Goal: Task Accomplishment & Management: Complete application form

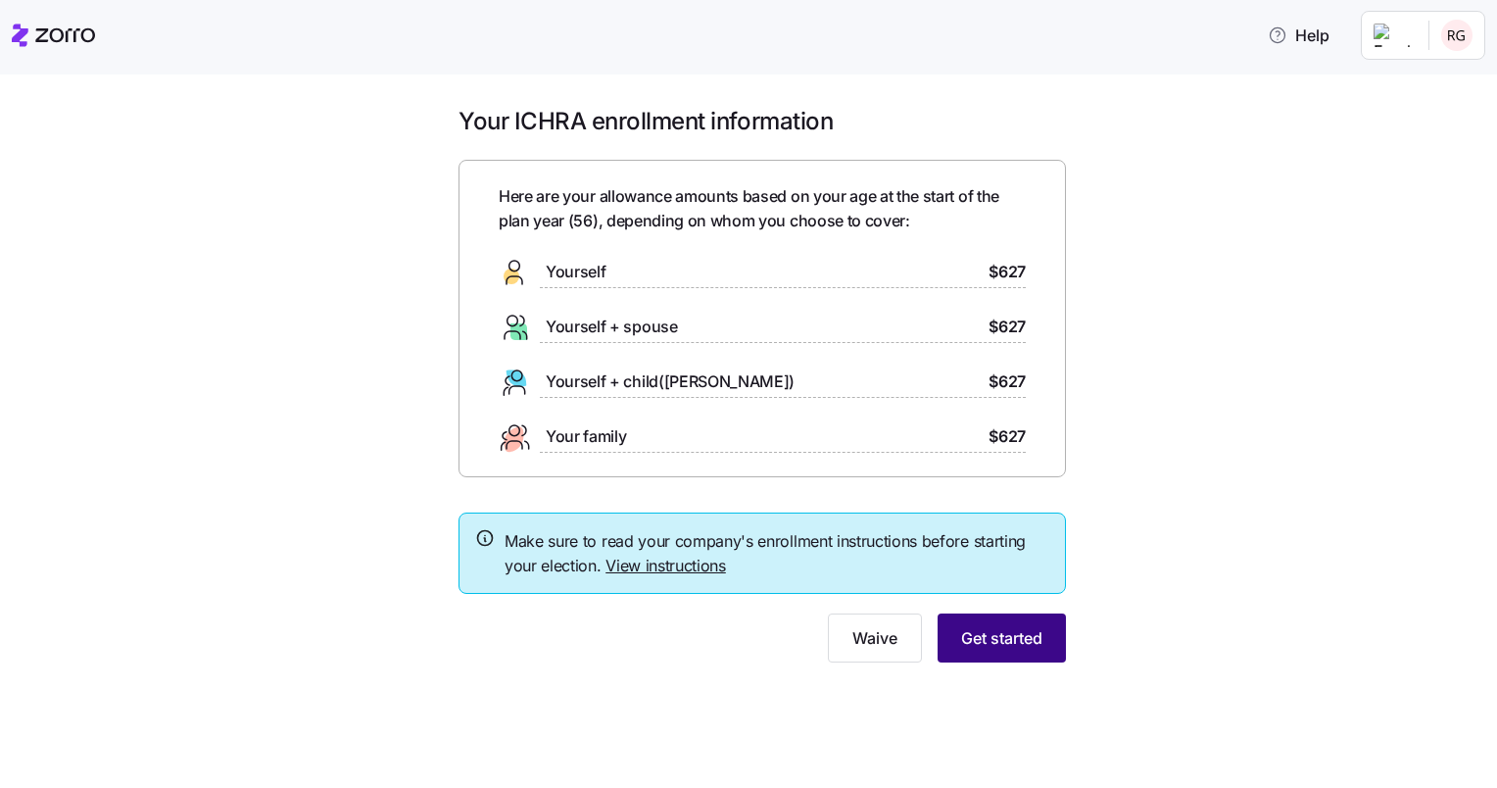
click at [992, 637] on span "Get started" at bounding box center [1001, 638] width 81 height 24
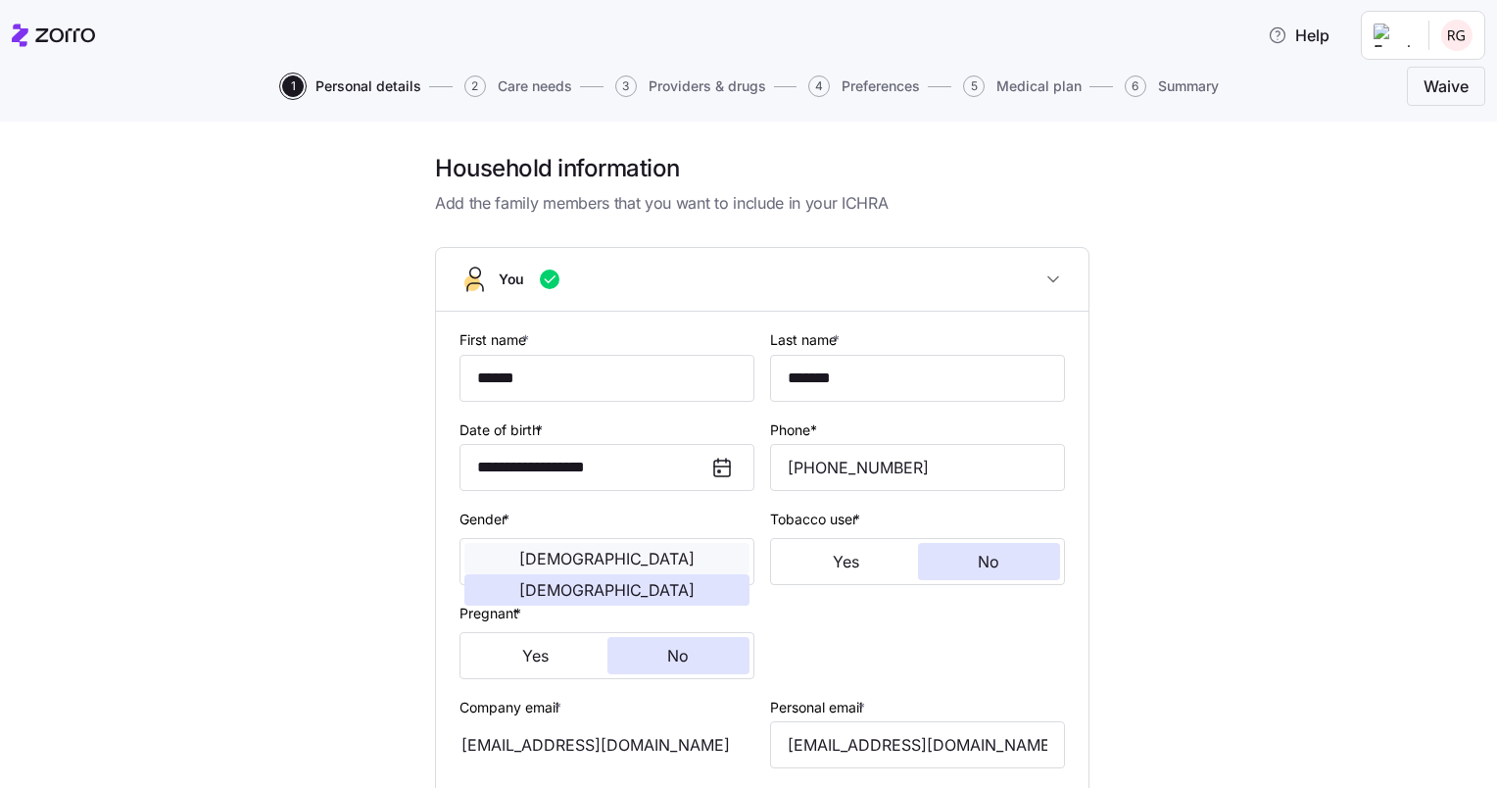
click at [535, 556] on span "Male" at bounding box center [606, 559] width 175 height 16
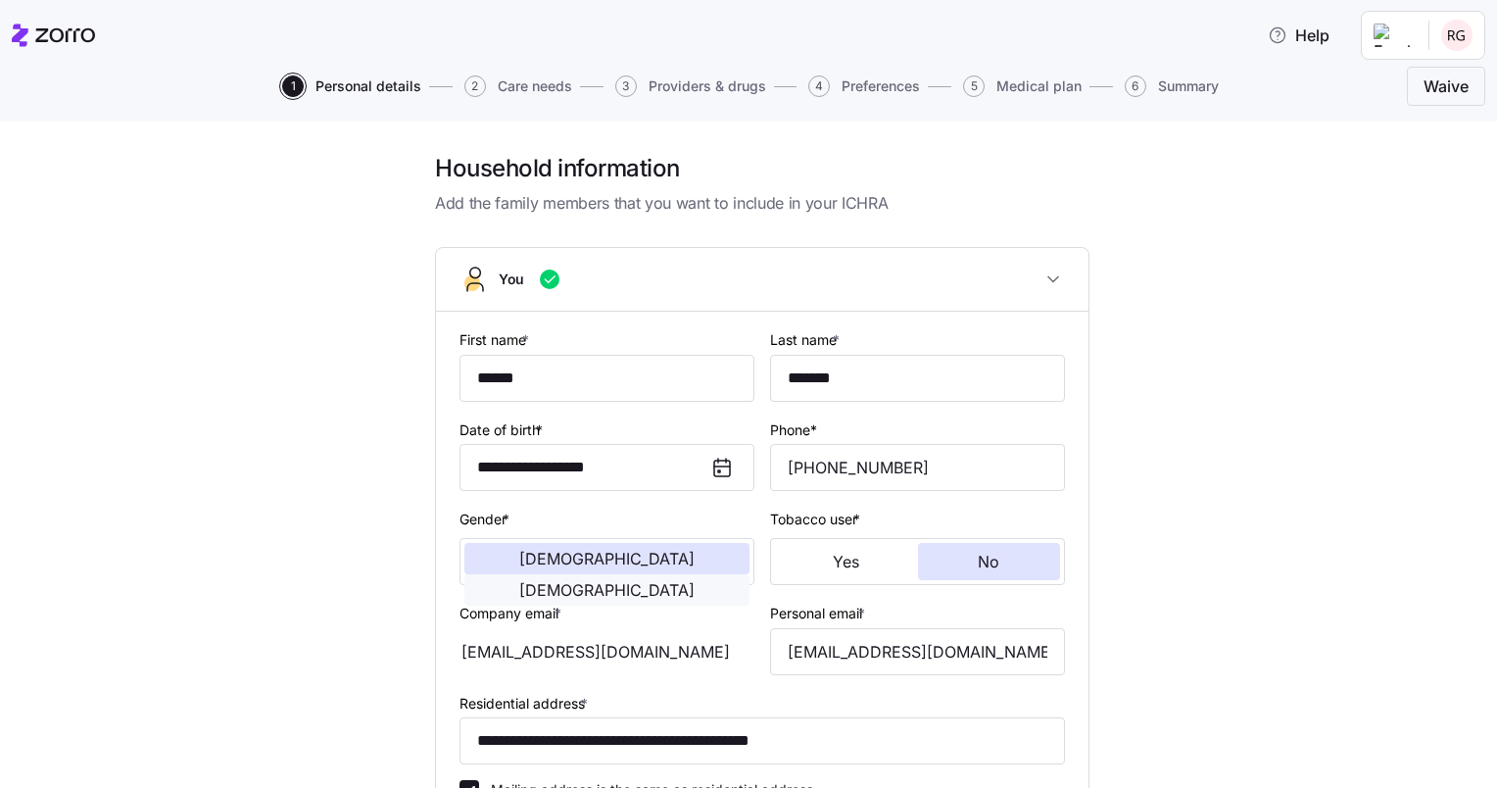
click at [658, 582] on span "Female" at bounding box center [606, 590] width 175 height 16
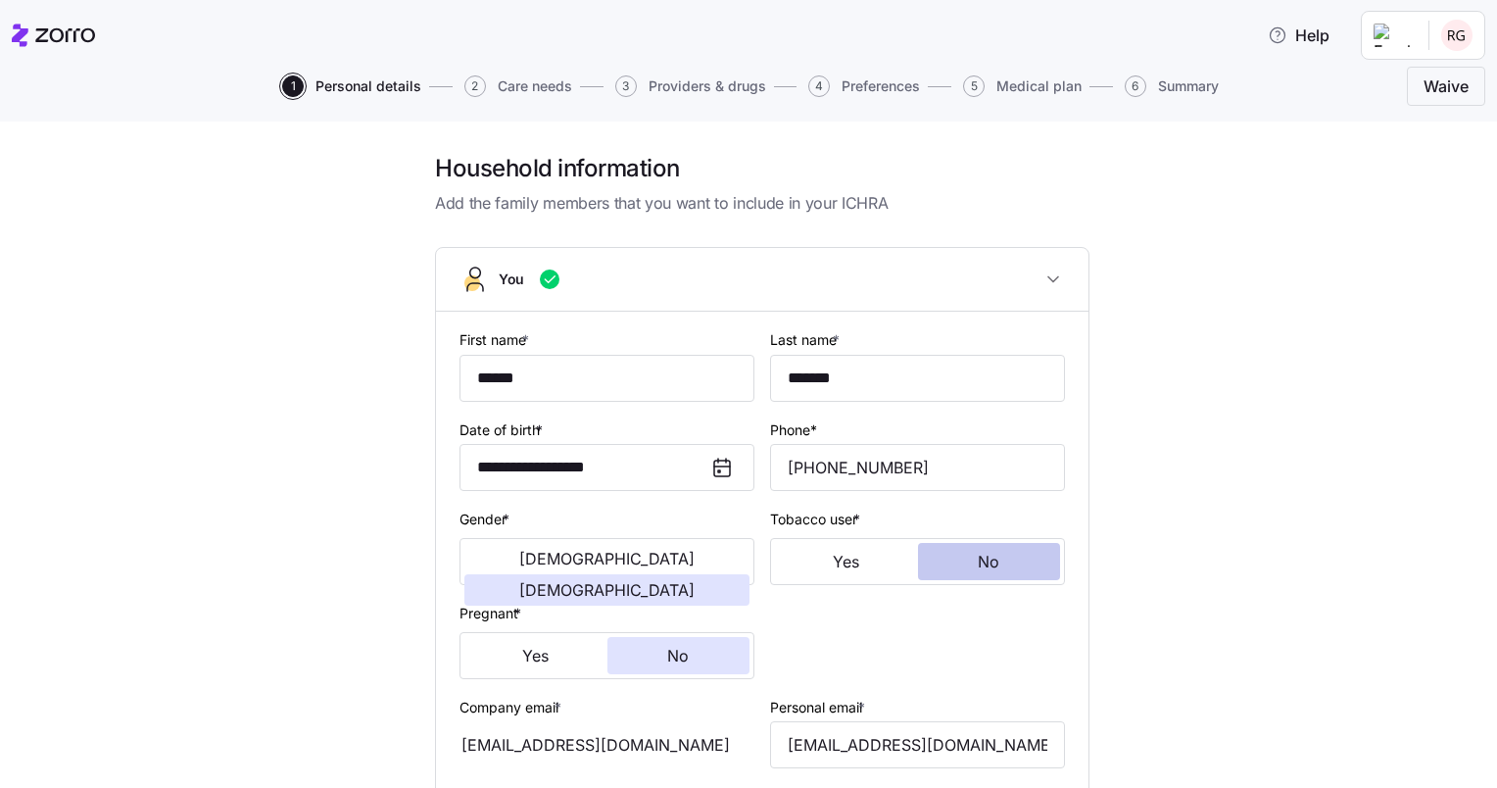
click at [966, 556] on button "No" at bounding box center [989, 561] width 143 height 37
click at [679, 582] on span "Female" at bounding box center [606, 590] width 175 height 16
click at [685, 660] on button "No" at bounding box center [678, 655] width 143 height 37
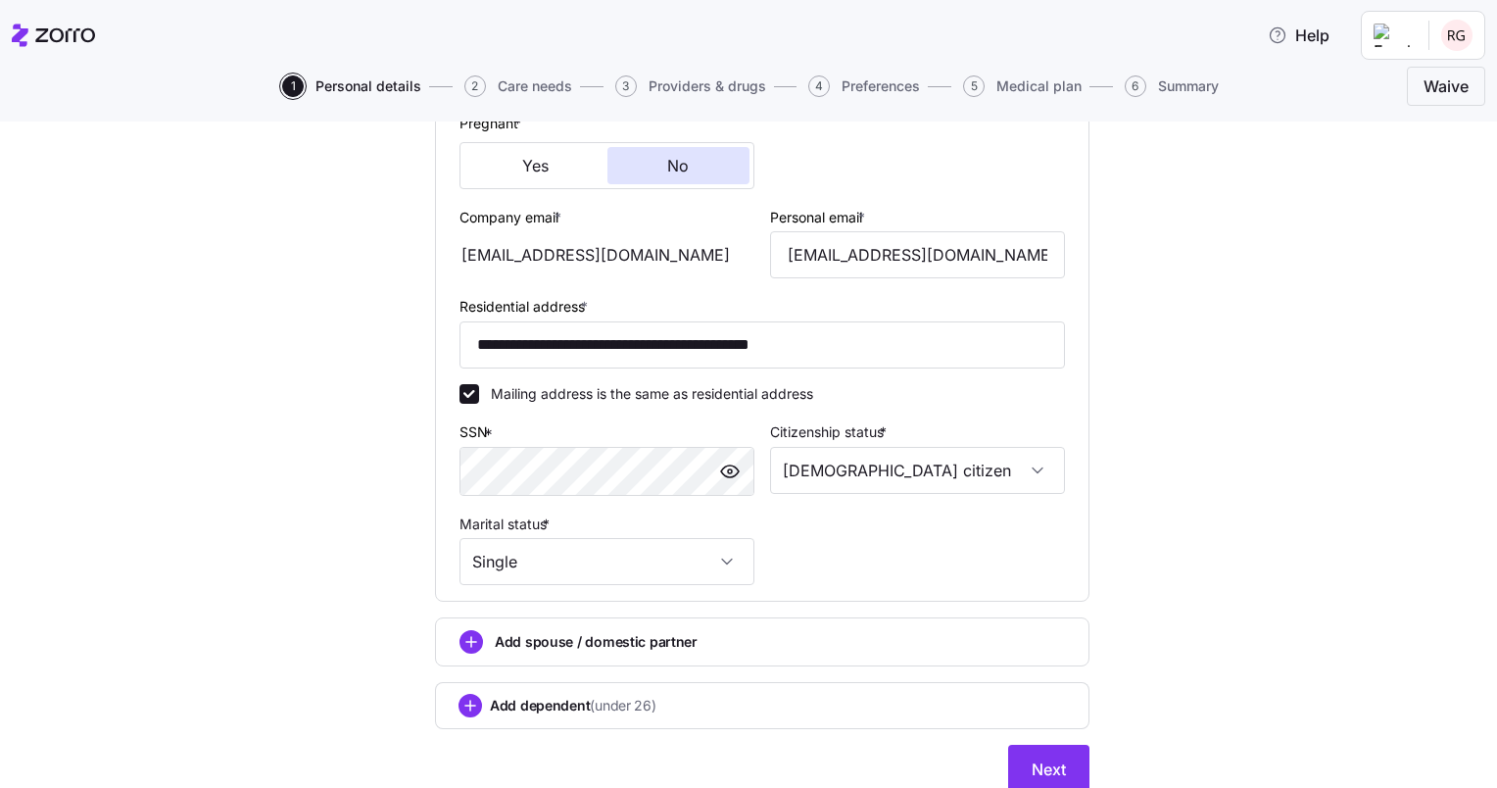
scroll to position [562, 0]
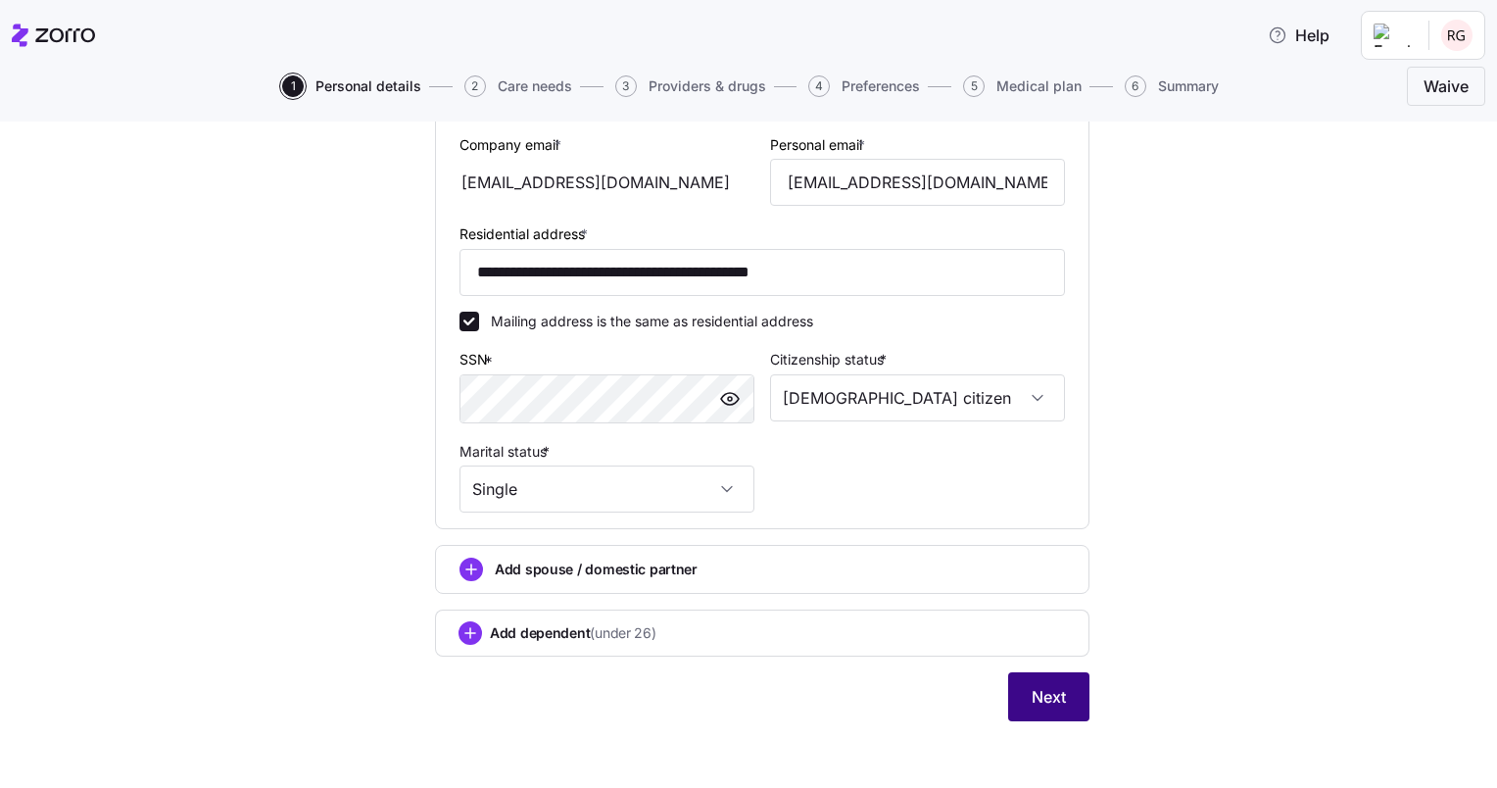
click at [1035, 689] on span "Next" at bounding box center [1049, 697] width 34 height 24
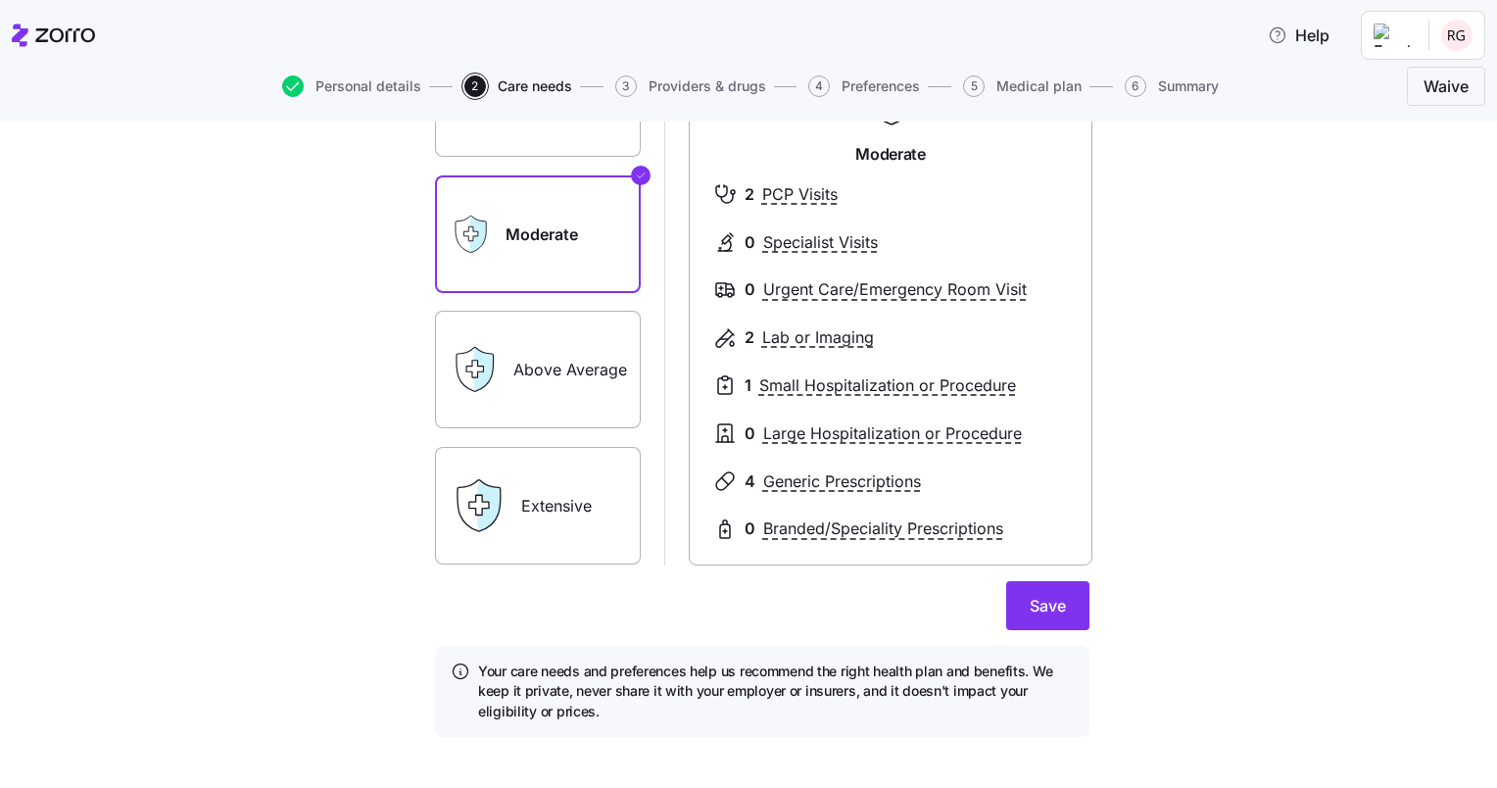
scroll to position [239, 0]
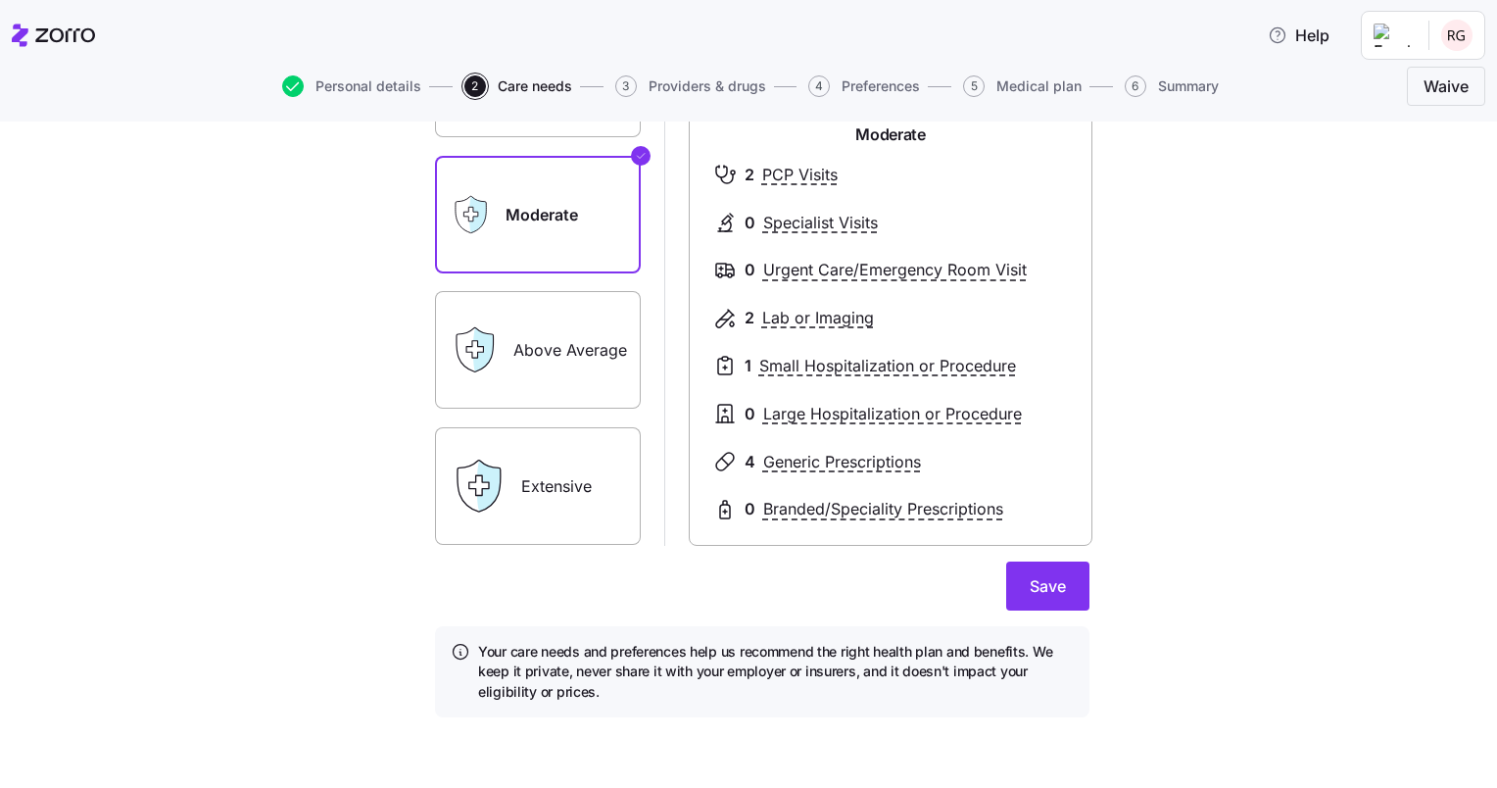
click at [557, 345] on label "Above Average" at bounding box center [538, 350] width 206 height 118
click at [0, 0] on input "Above Average" at bounding box center [0, 0] width 0 height 0
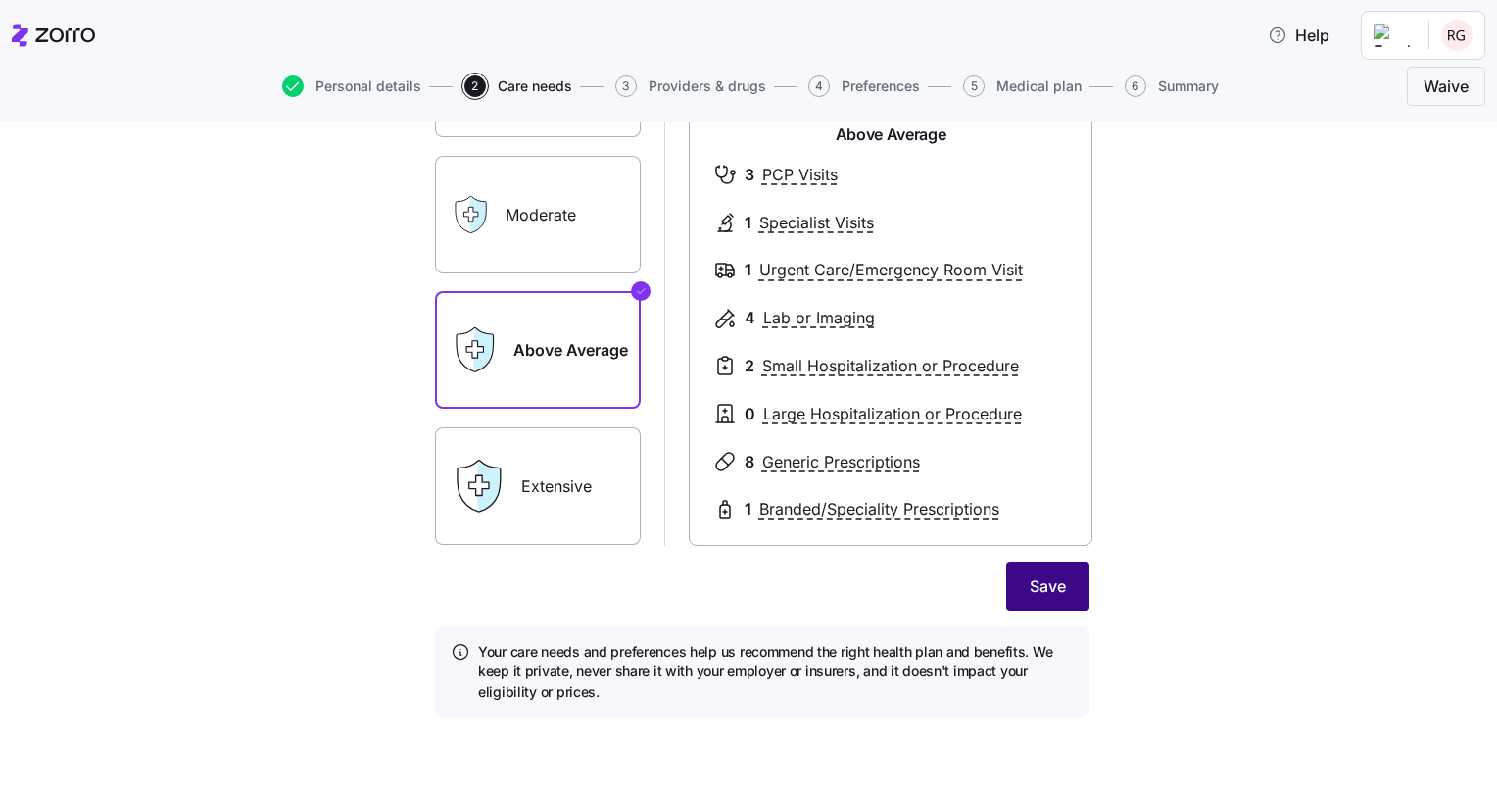
click at [1037, 580] on span "Save" at bounding box center [1048, 586] width 36 height 24
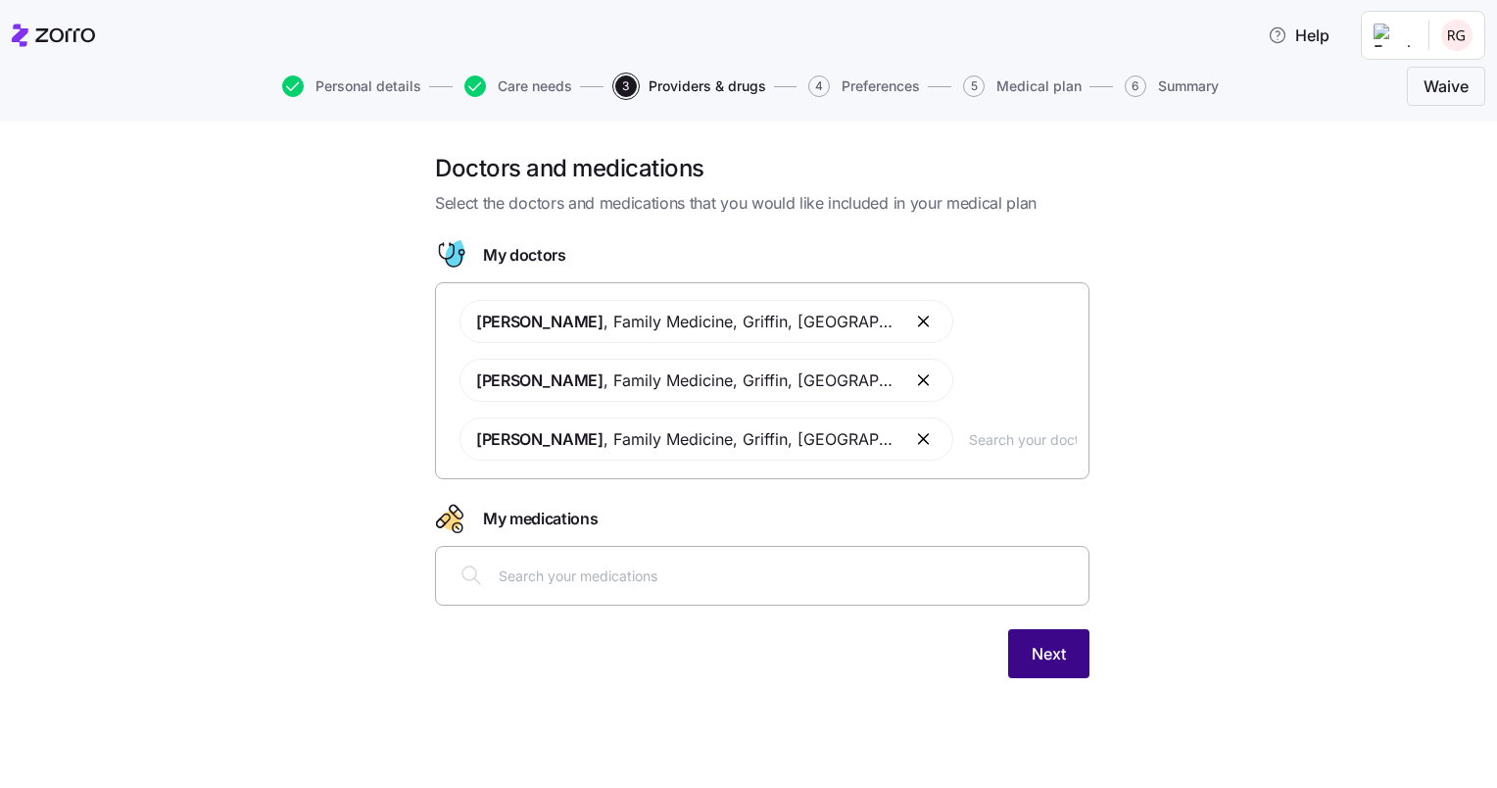
click at [1041, 643] on span "Next" at bounding box center [1049, 654] width 34 height 24
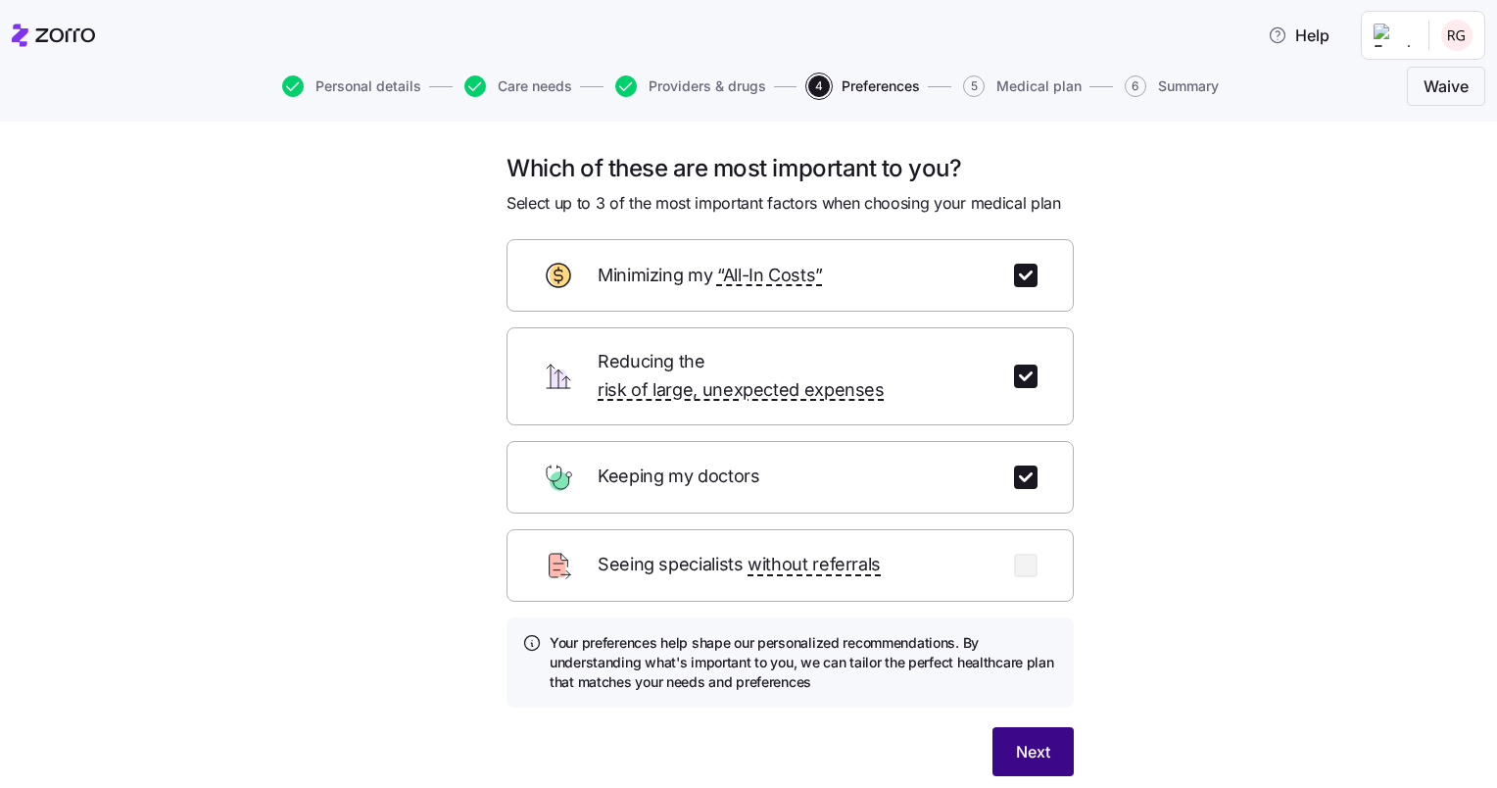
click at [1020, 740] on span "Next" at bounding box center [1033, 752] width 34 height 24
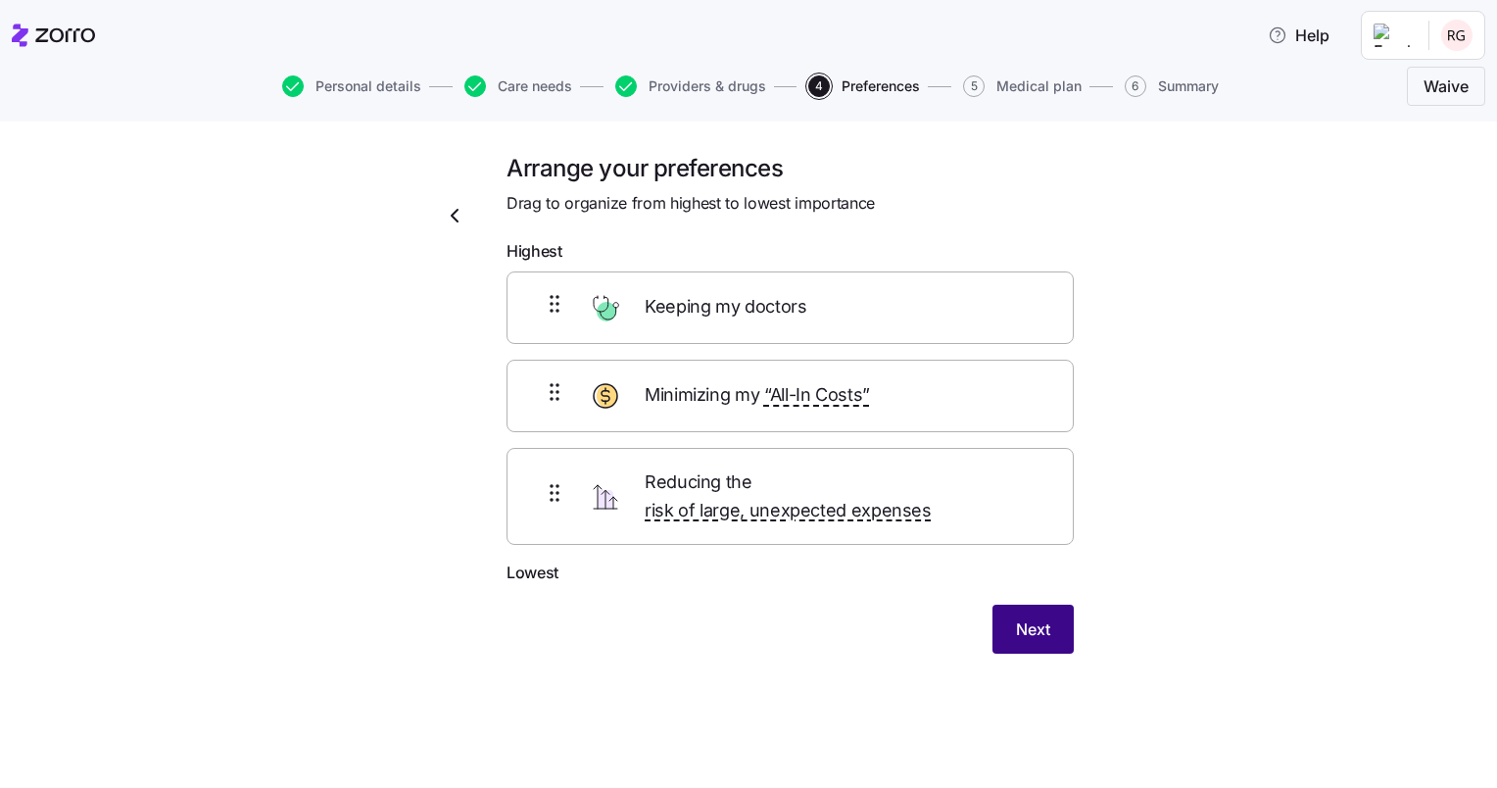
click at [1007, 604] on button "Next" at bounding box center [1032, 628] width 81 height 49
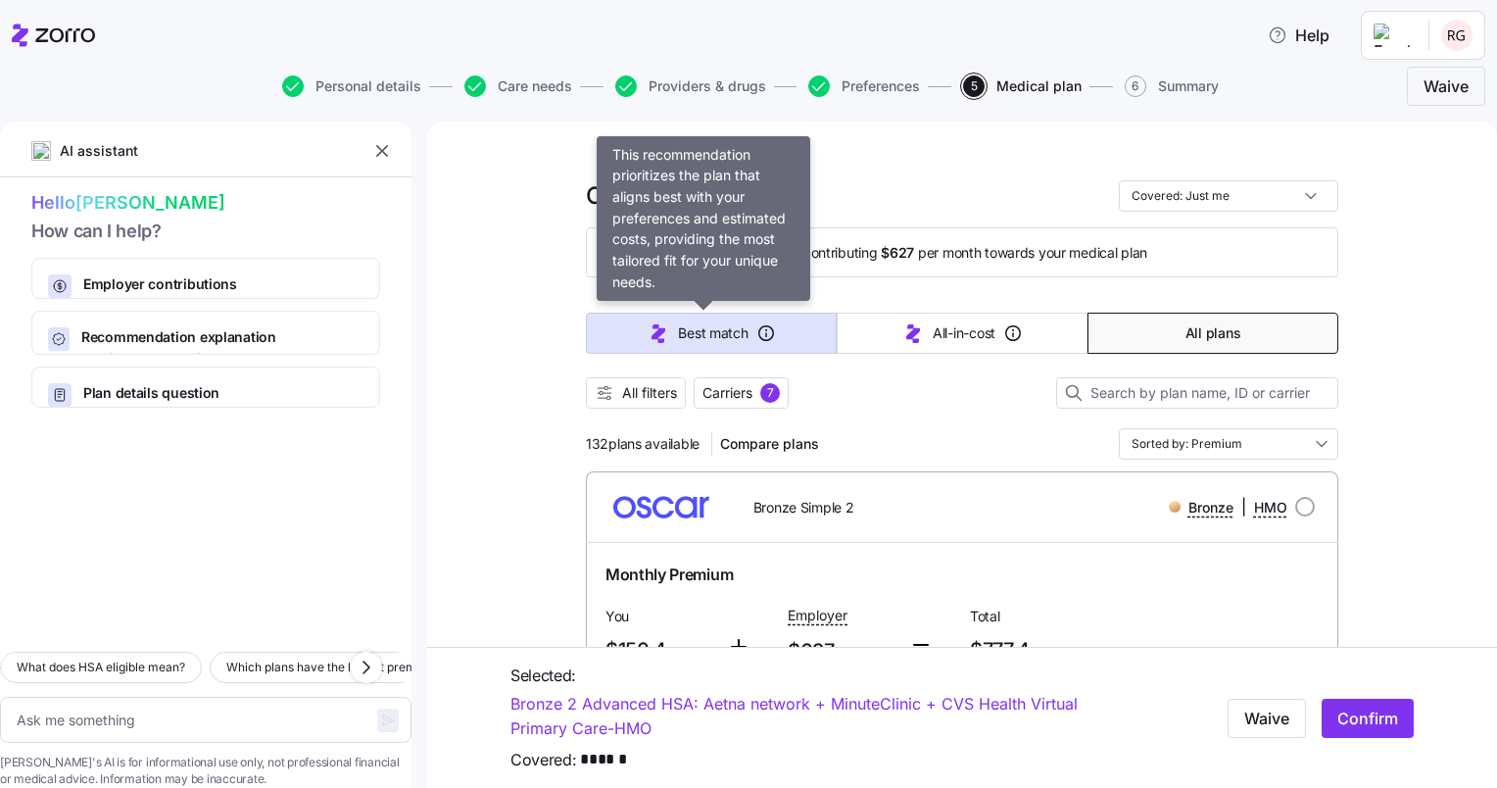
click at [739, 334] on span "Best match" at bounding box center [713, 333] width 70 height 20
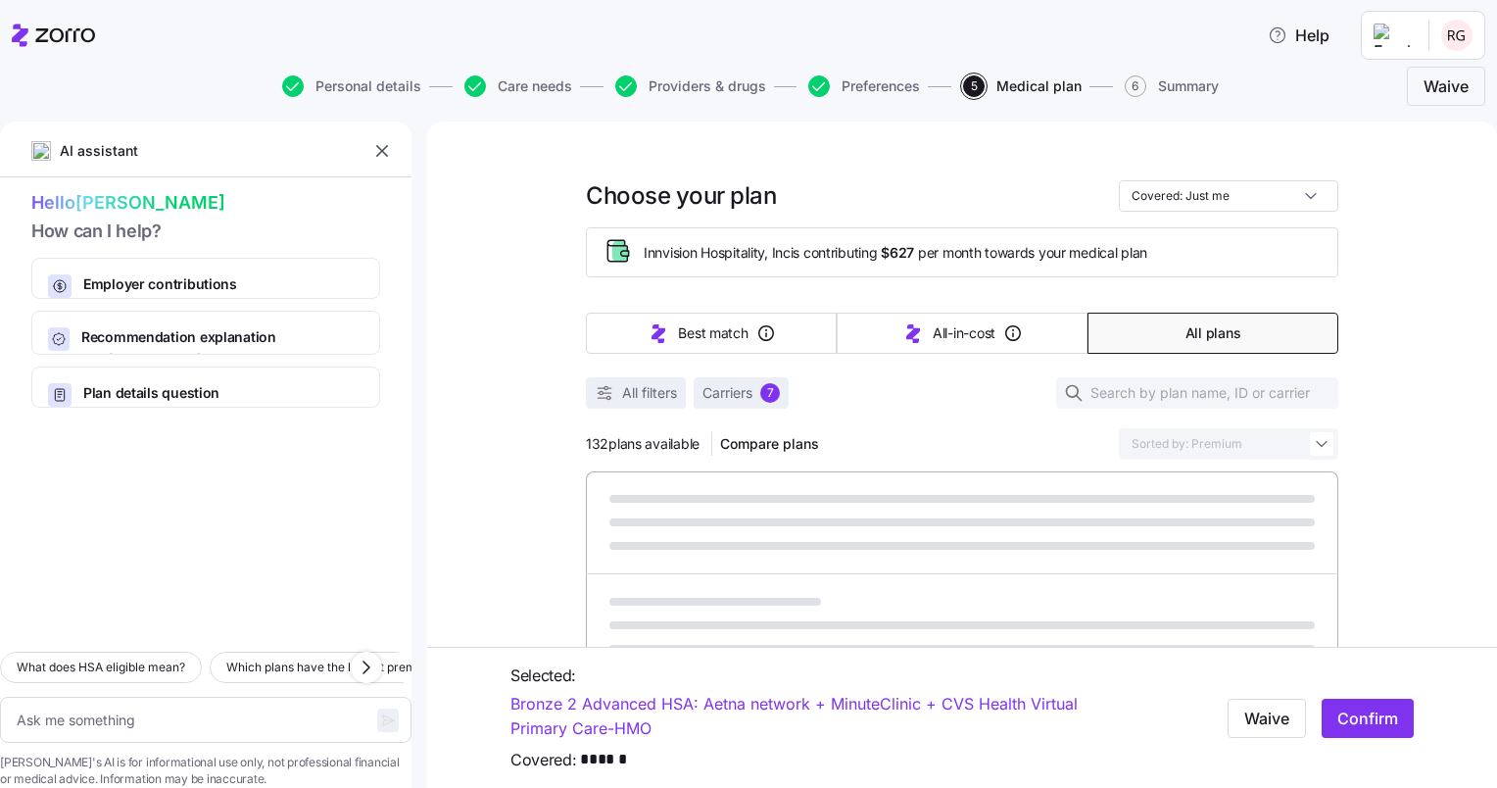
type textarea "x"
type input "Sorted by: Best match"
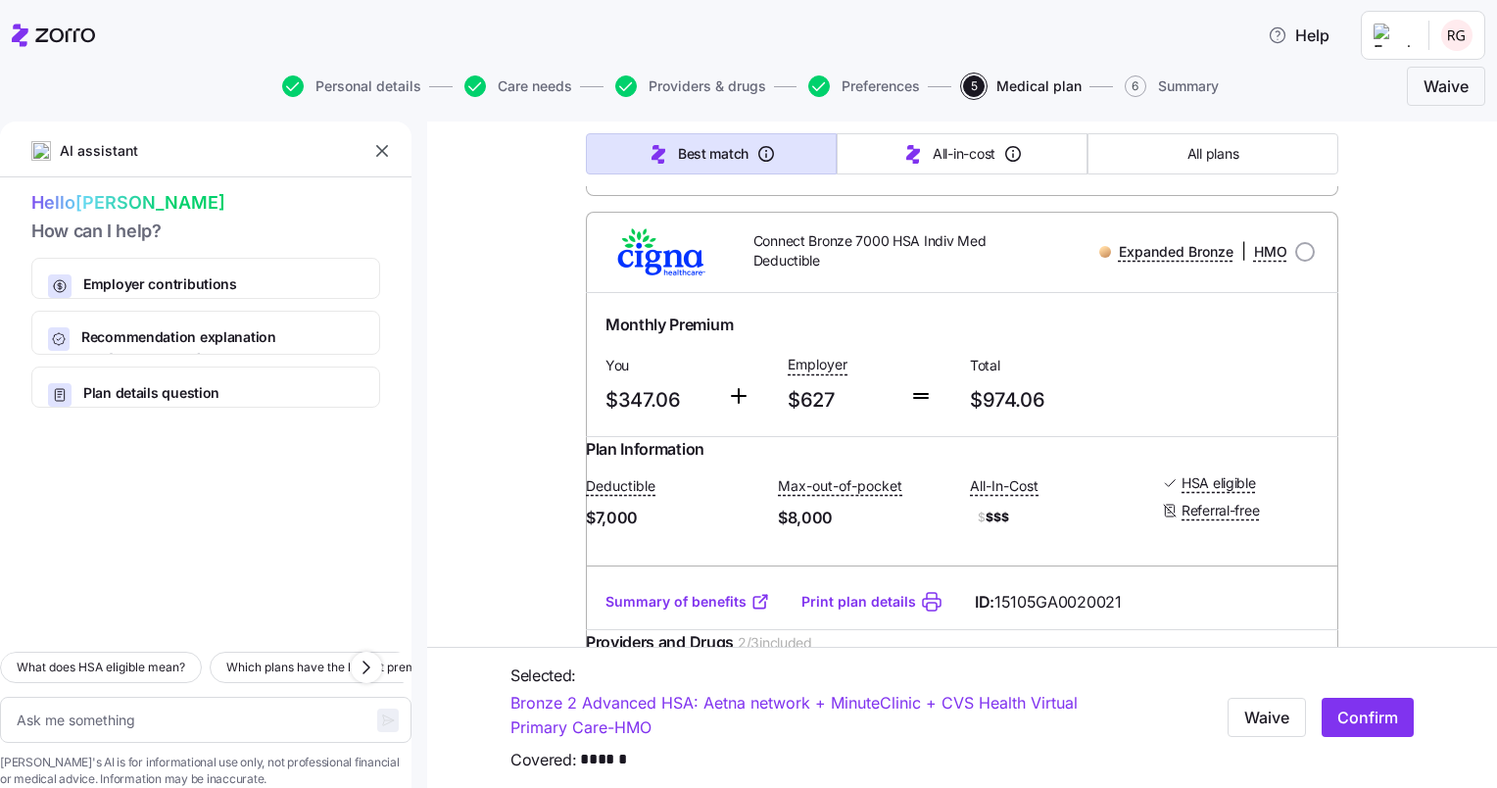
scroll to position [2249, 0]
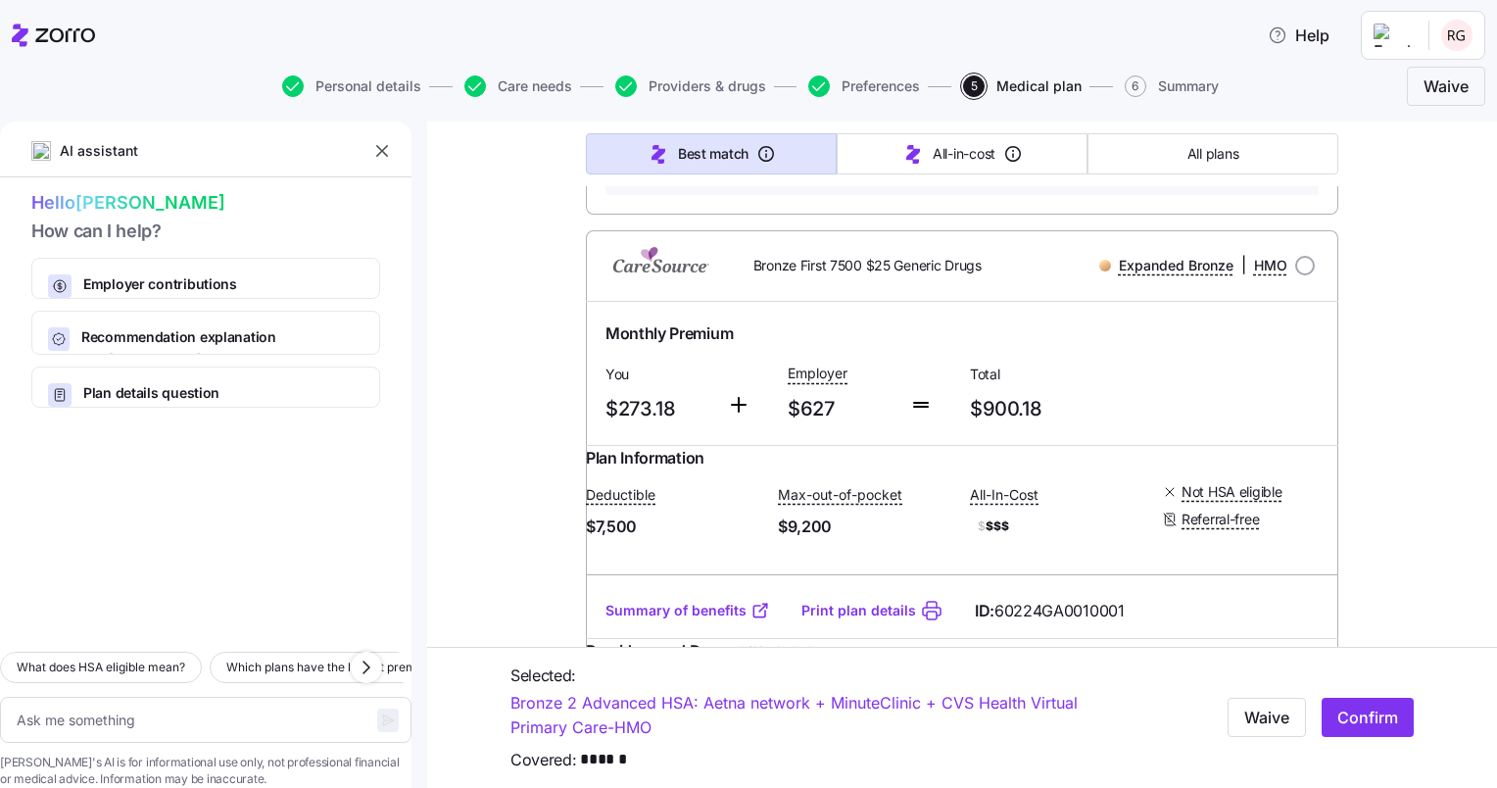
type textarea "x"
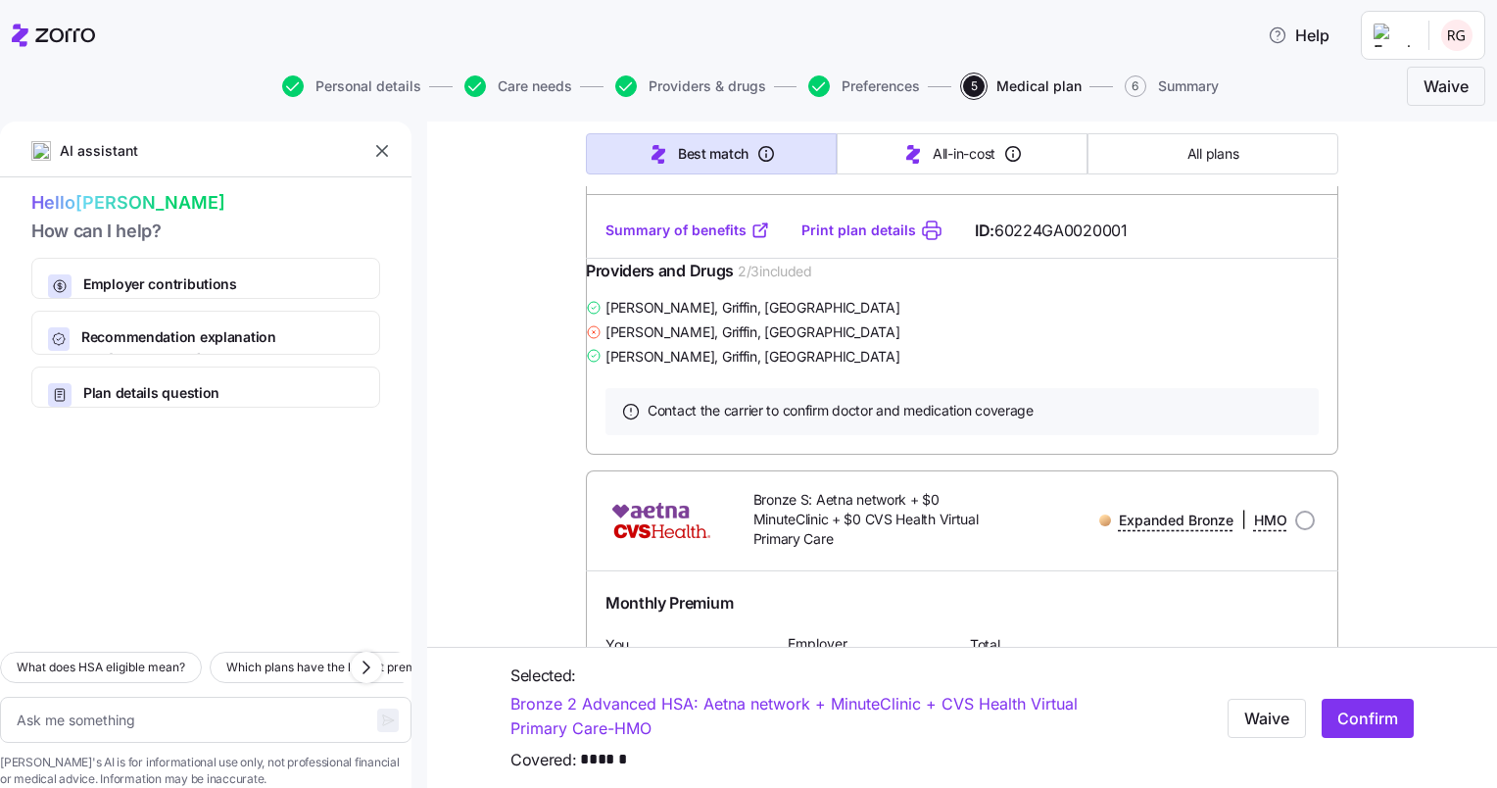
scroll to position [3817, 0]
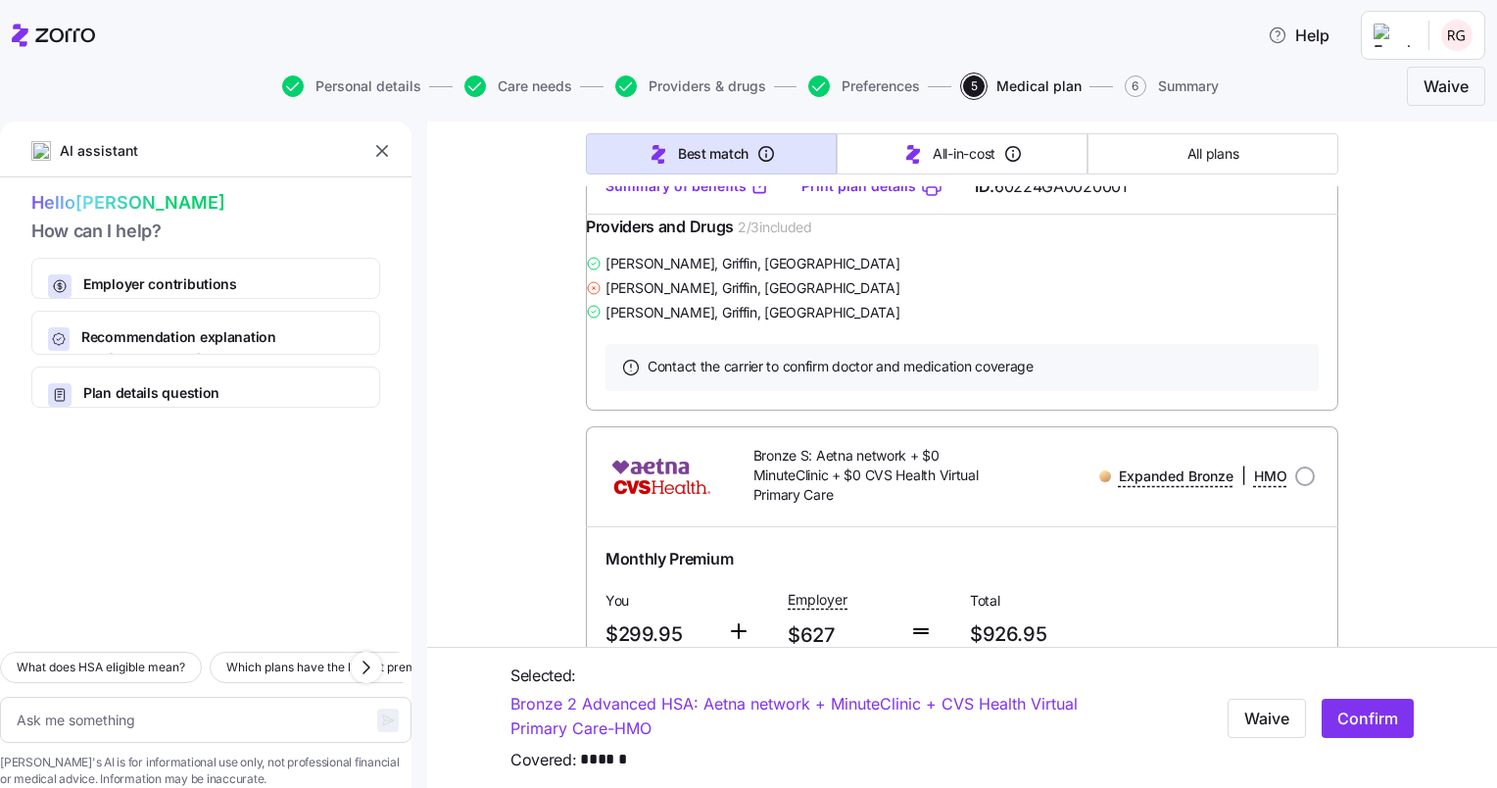
click at [702, 196] on link "Summary of benefits" at bounding box center [687, 186] width 165 height 20
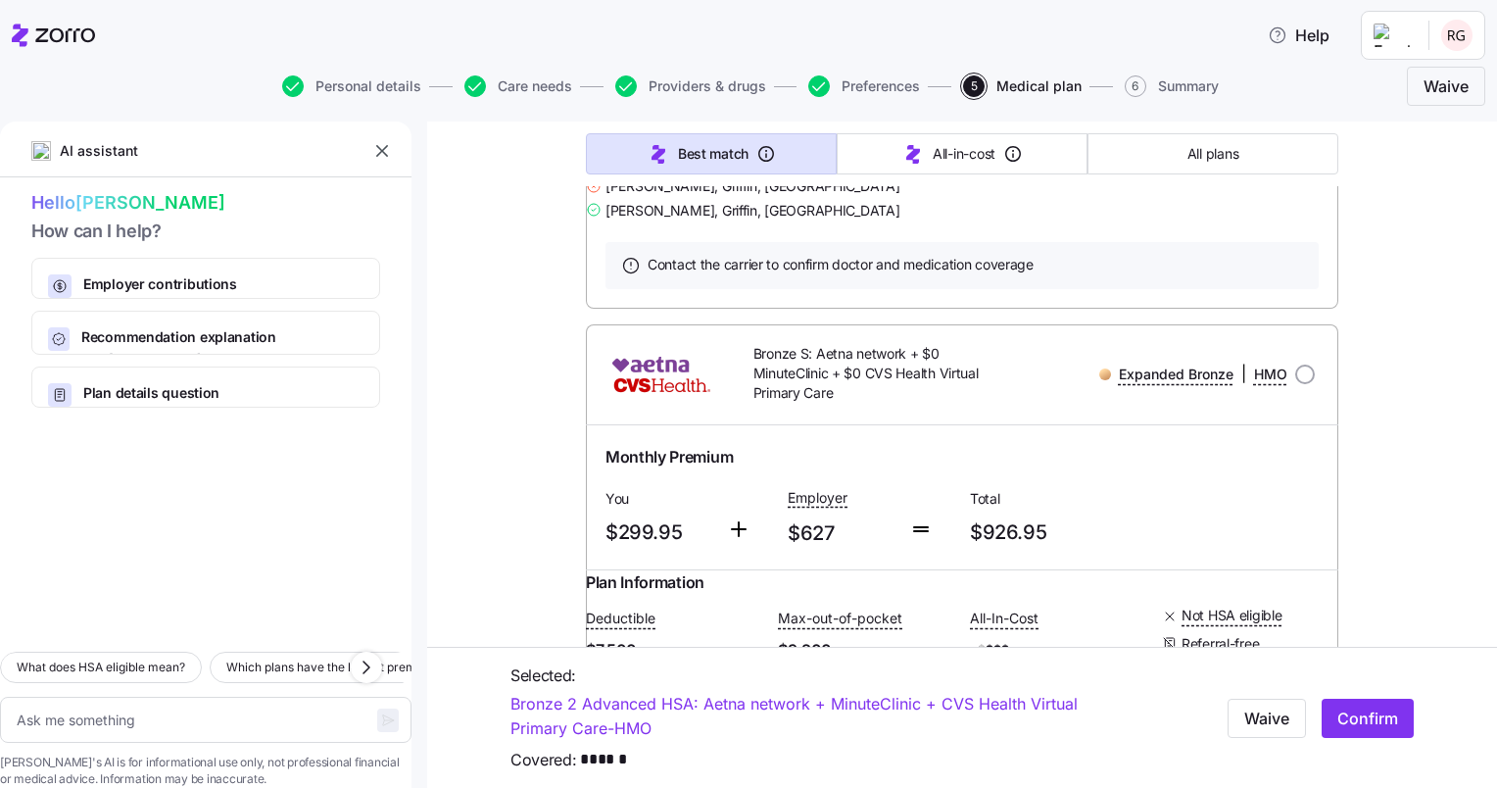
scroll to position [3915, 0]
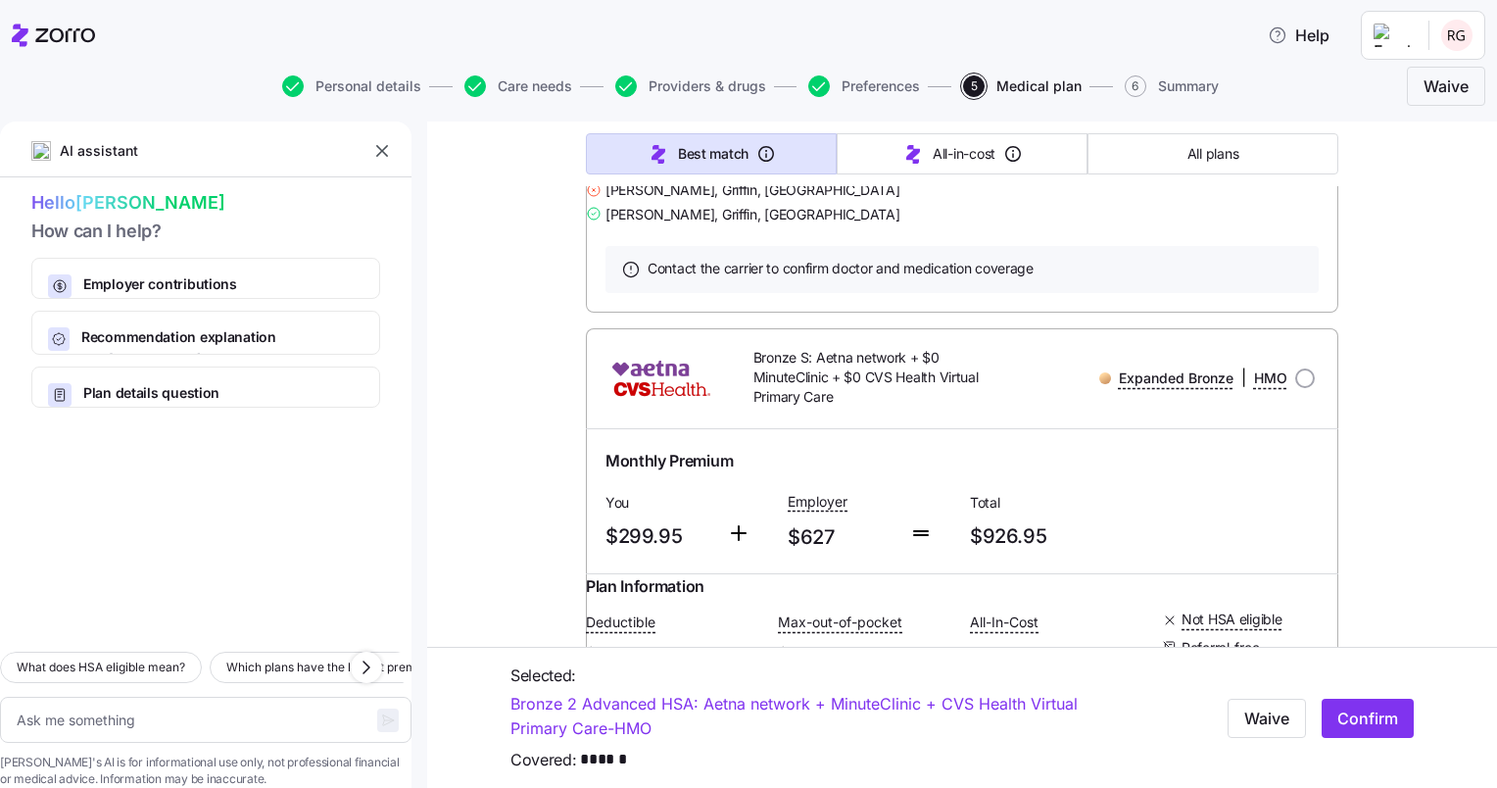
click at [658, 98] on link "Summary of benefits" at bounding box center [687, 88] width 165 height 20
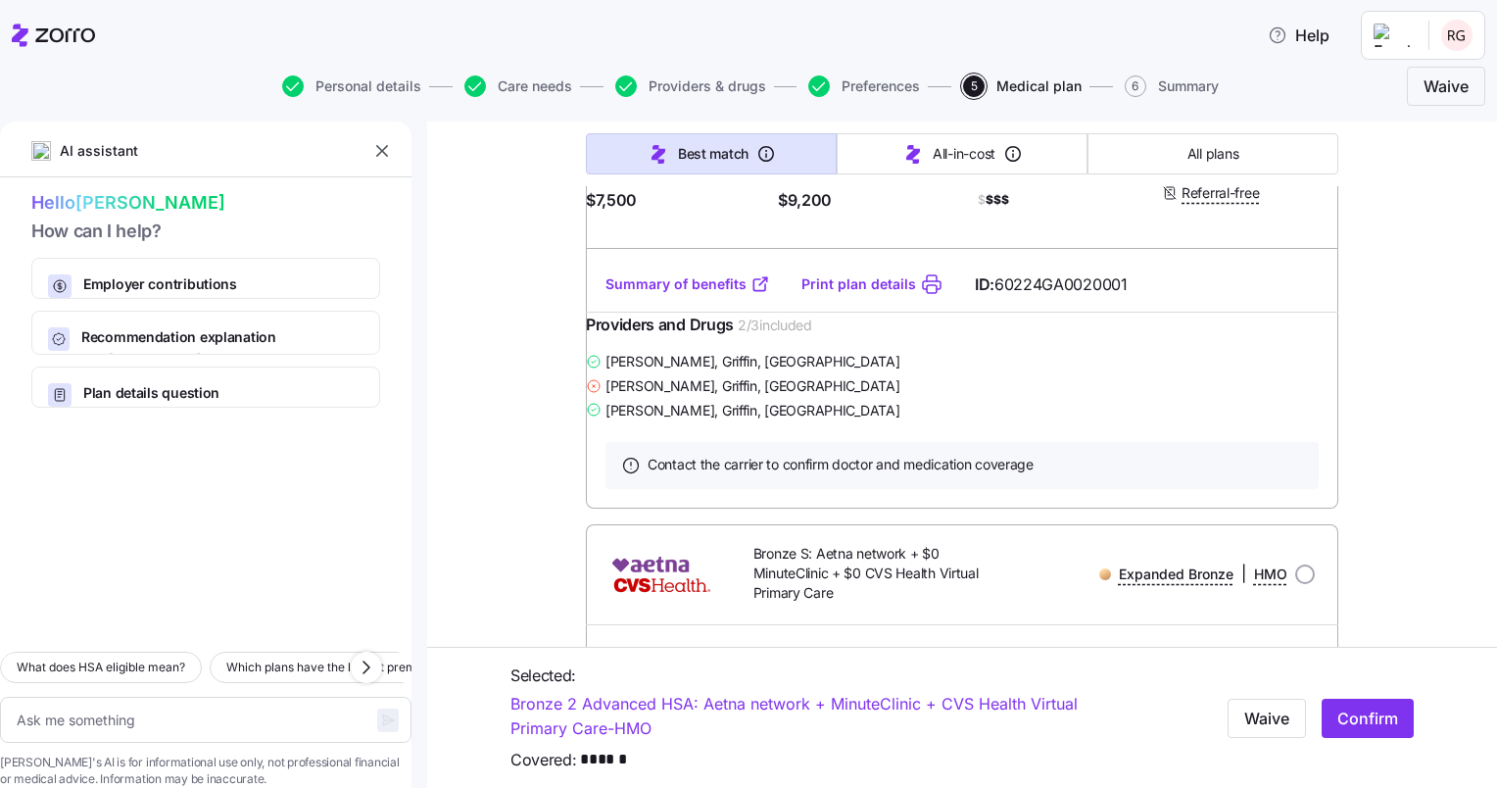
drag, startPoint x: 1295, startPoint y: 223, endPoint x: 1310, endPoint y: 257, distance: 36.4
radio input "true"
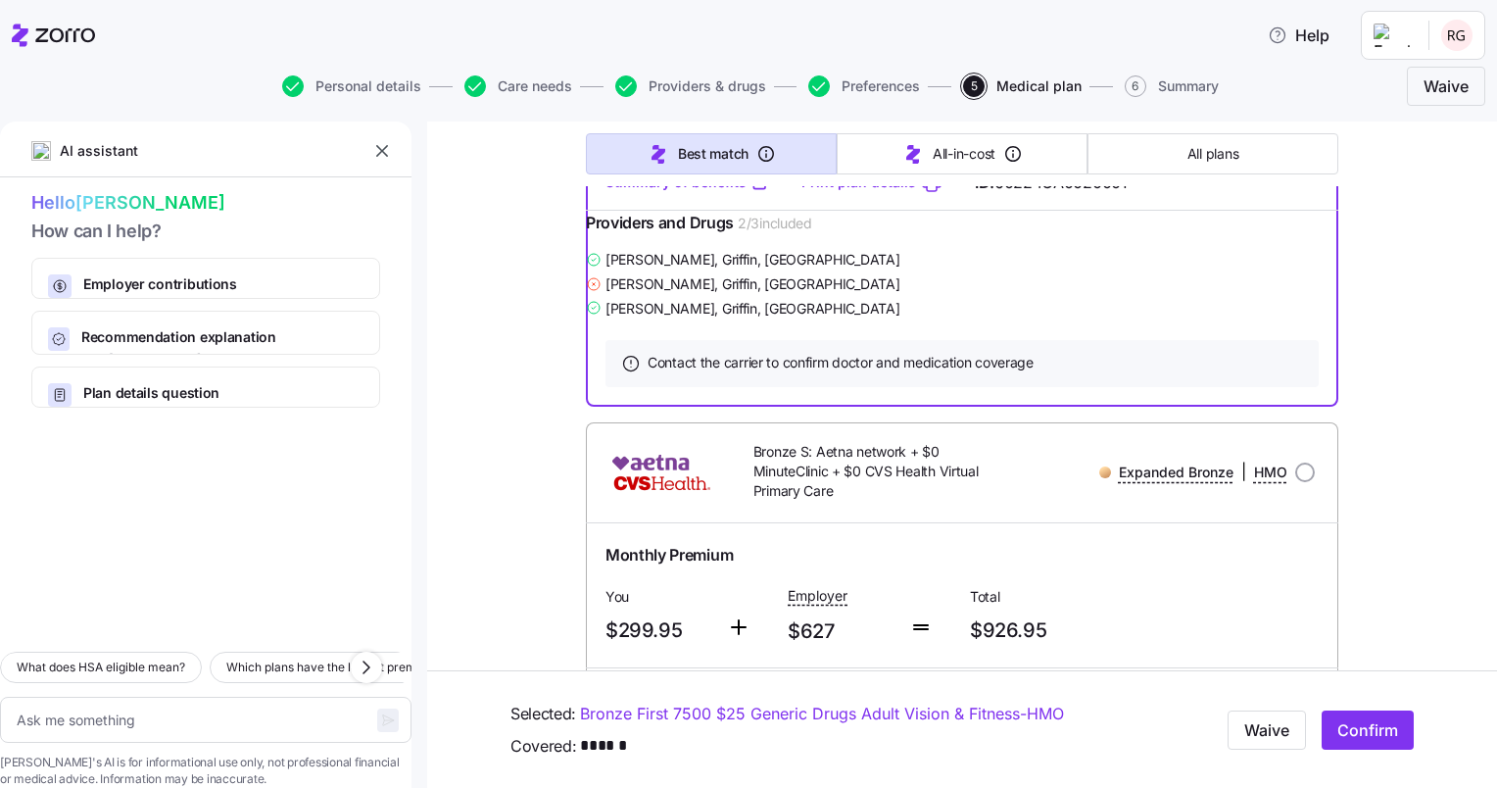
scroll to position [4017, 0]
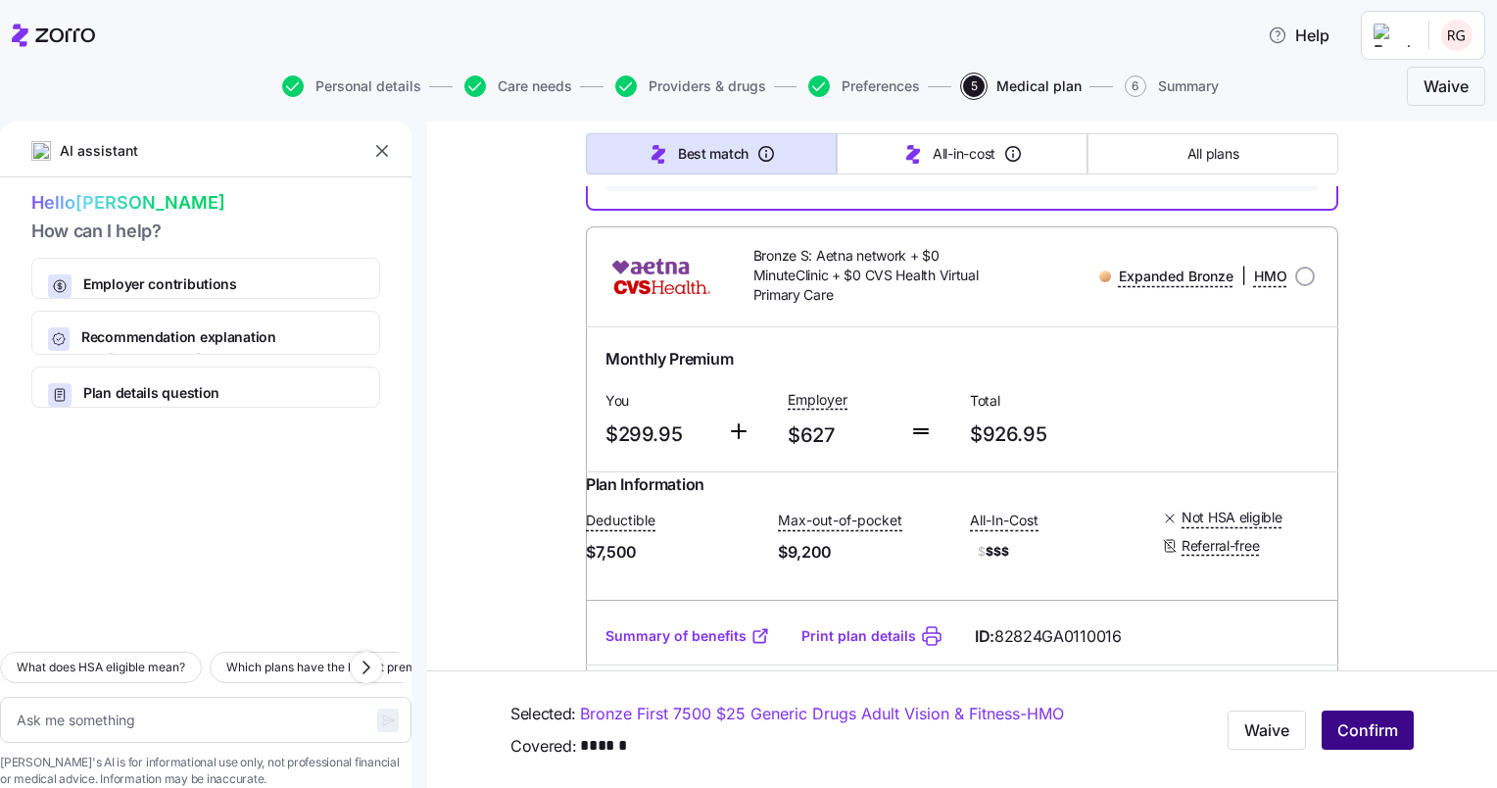
click at [1360, 729] on span "Confirm" at bounding box center [1367, 730] width 61 height 24
type textarea "x"
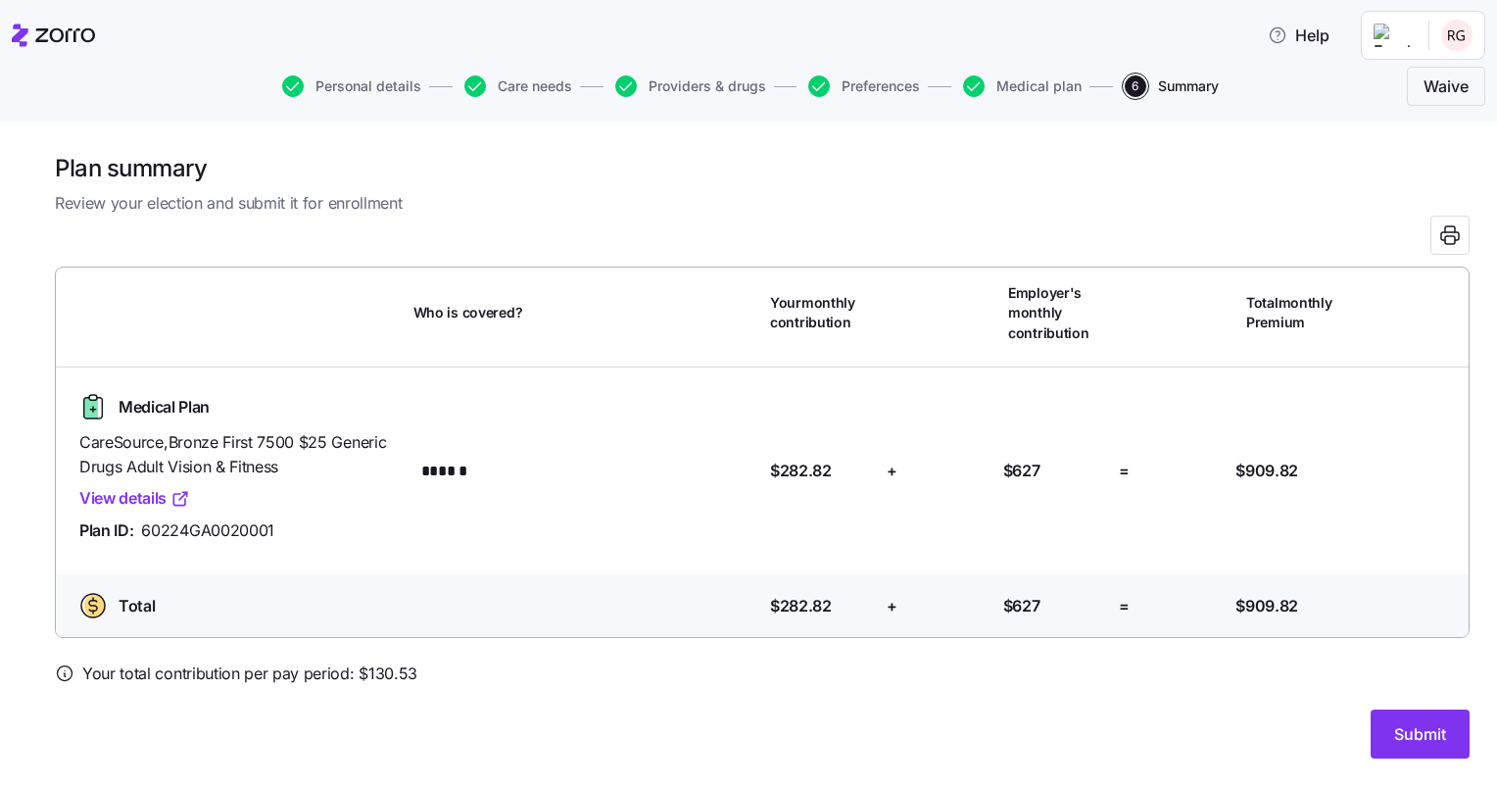
click at [131, 499] on link "View details" at bounding box center [134, 498] width 111 height 24
click at [63, 670] on icon at bounding box center [65, 673] width 20 height 20
click at [64, 673] on icon at bounding box center [65, 674] width 2 height 3
click at [64, 672] on icon at bounding box center [65, 673] width 20 height 20
drag, startPoint x: 64, startPoint y: 672, endPoint x: 194, endPoint y: 718, distance: 138.2
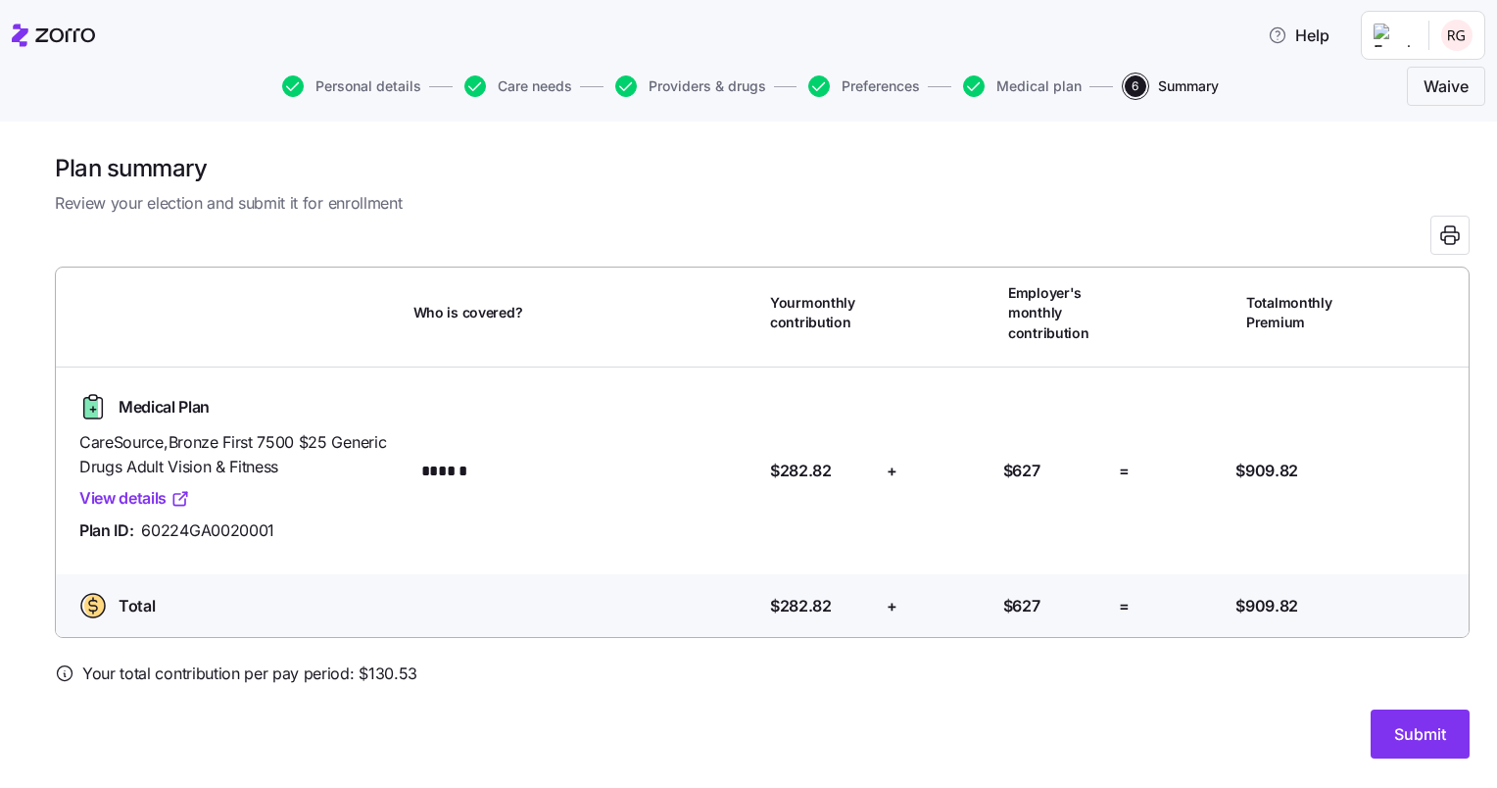
click at [194, 718] on div "Submit" at bounding box center [762, 733] width 1415 height 49
click at [1424, 730] on span "Submit" at bounding box center [1420, 734] width 52 height 24
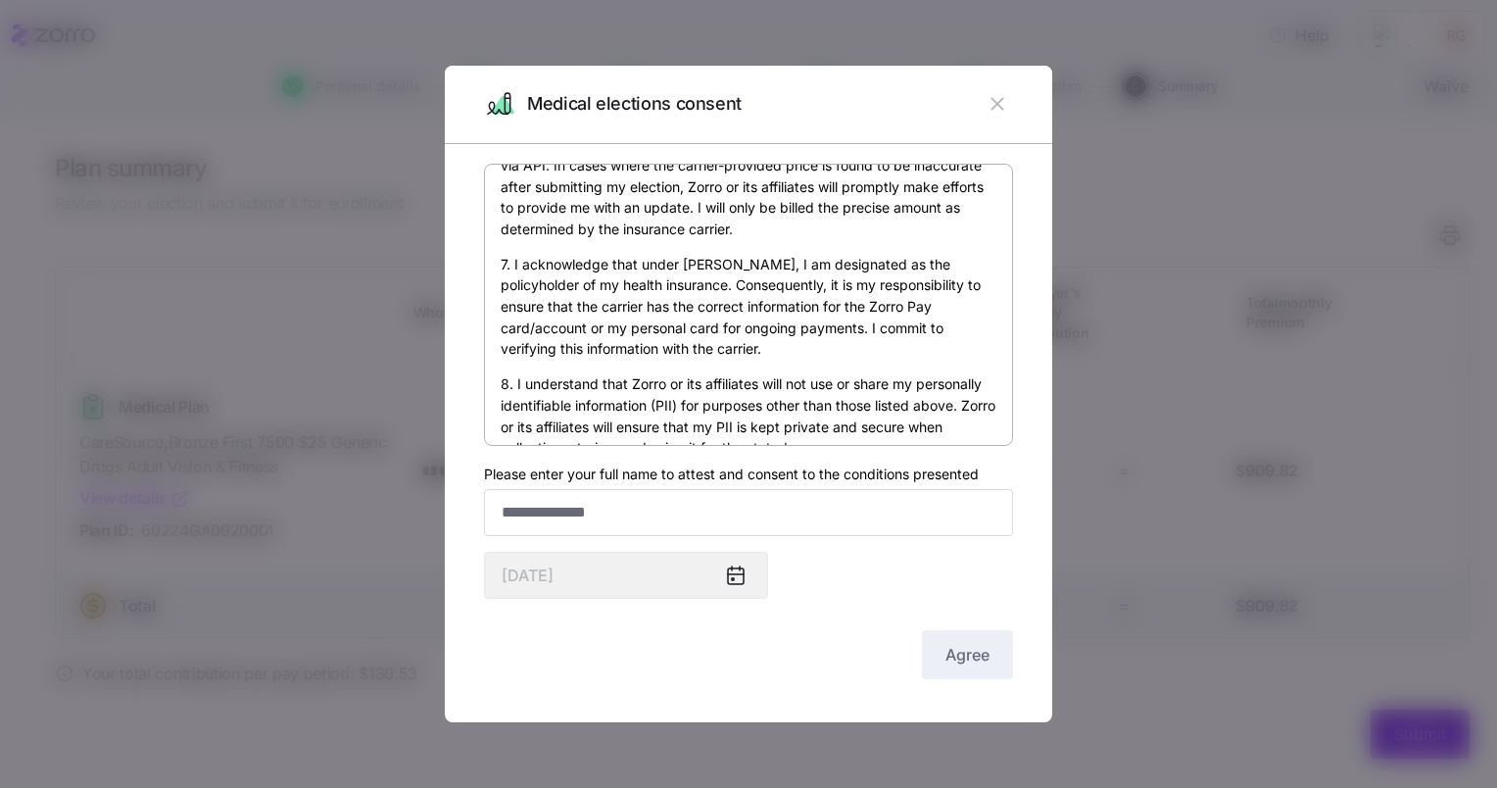
scroll to position [972, 0]
click at [624, 512] on input "Please enter your full name to attest and consent to the conditions presented" at bounding box center [748, 512] width 529 height 47
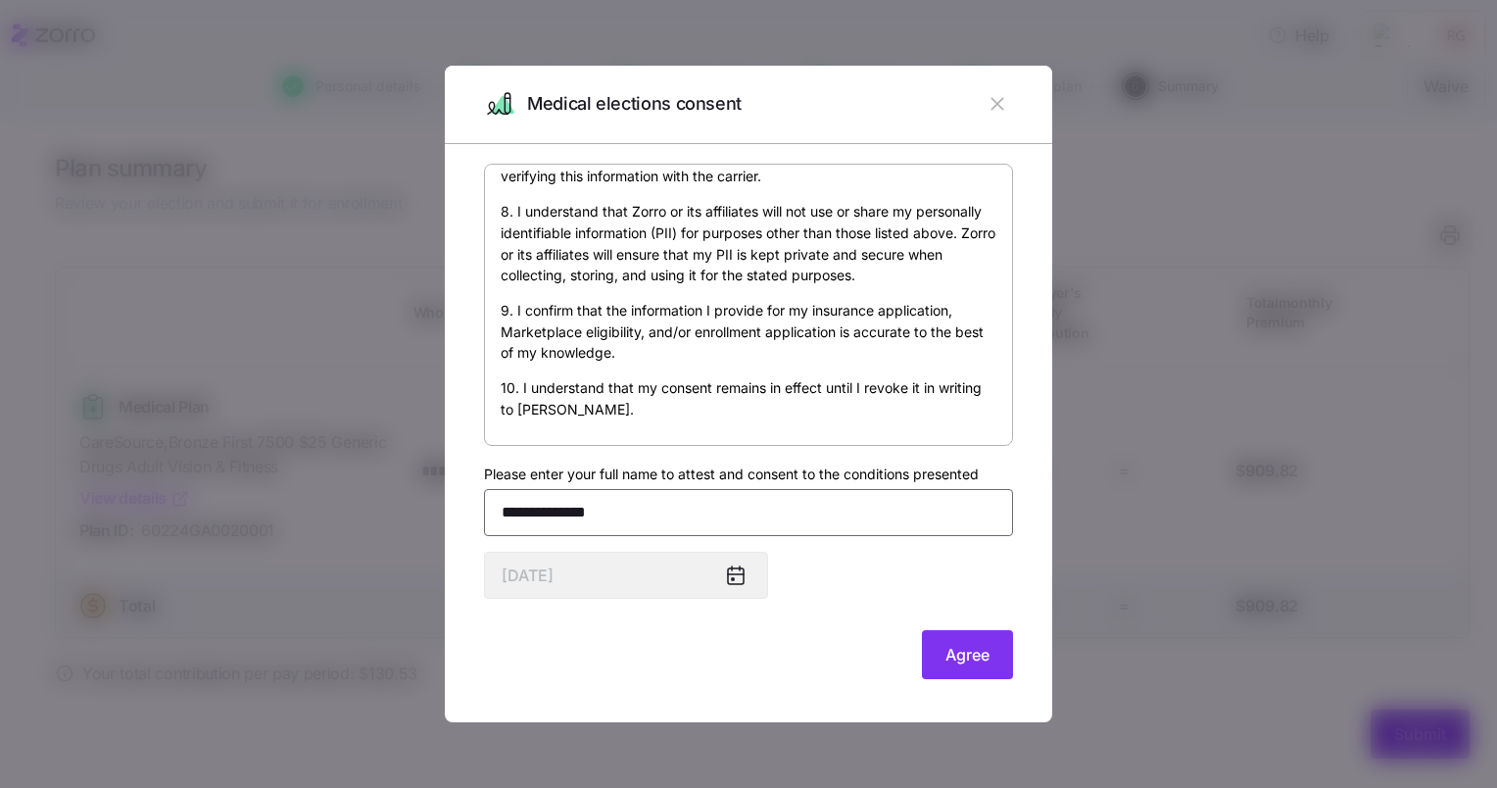
scroll to position [1168, 0]
type input "**********"
click at [958, 650] on span "Agree" at bounding box center [967, 655] width 44 height 24
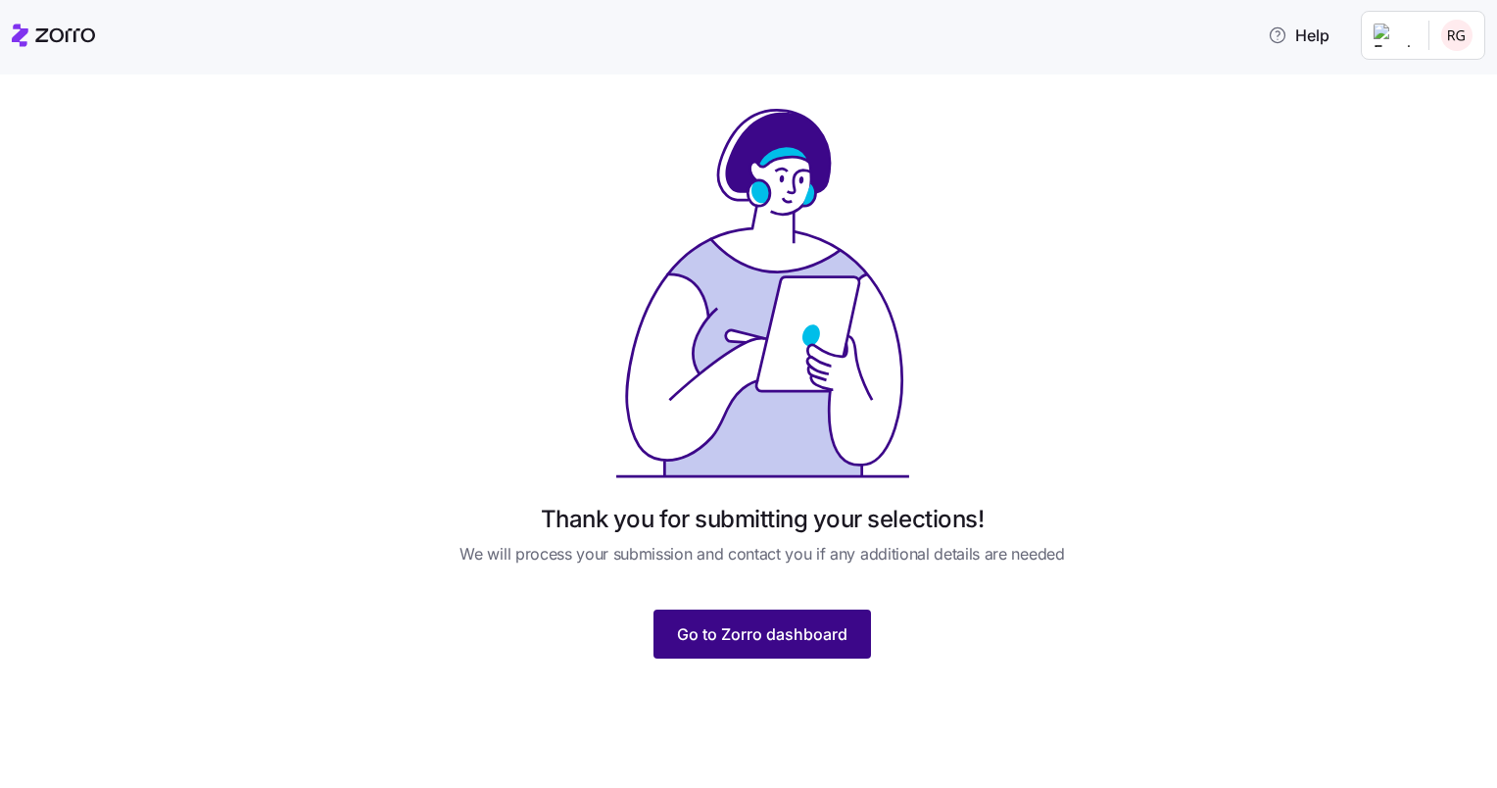
click at [760, 637] on span "Go to Zorro dashboard" at bounding box center [762, 634] width 170 height 24
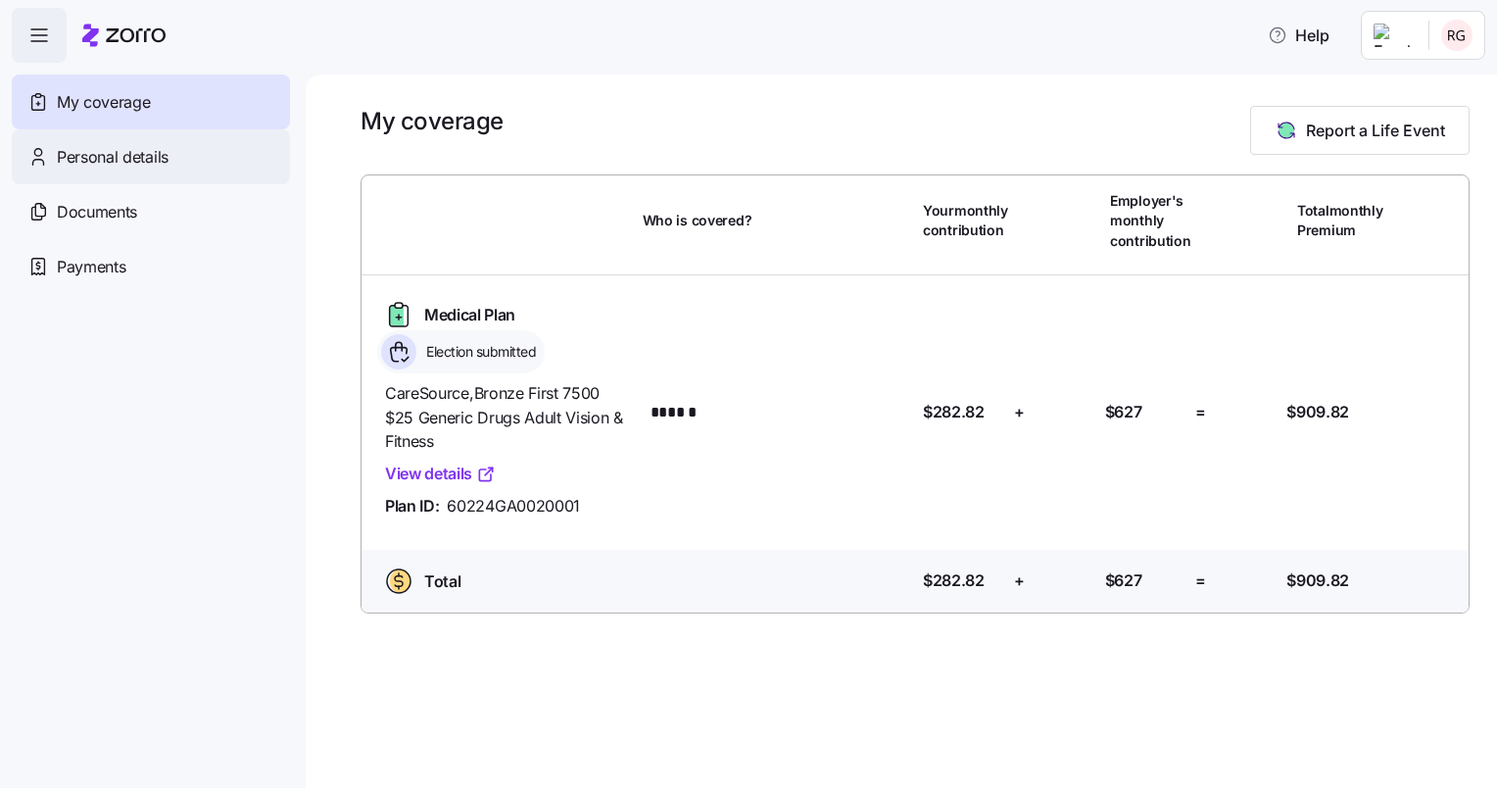
click at [116, 159] on span "Personal details" at bounding box center [113, 157] width 112 height 24
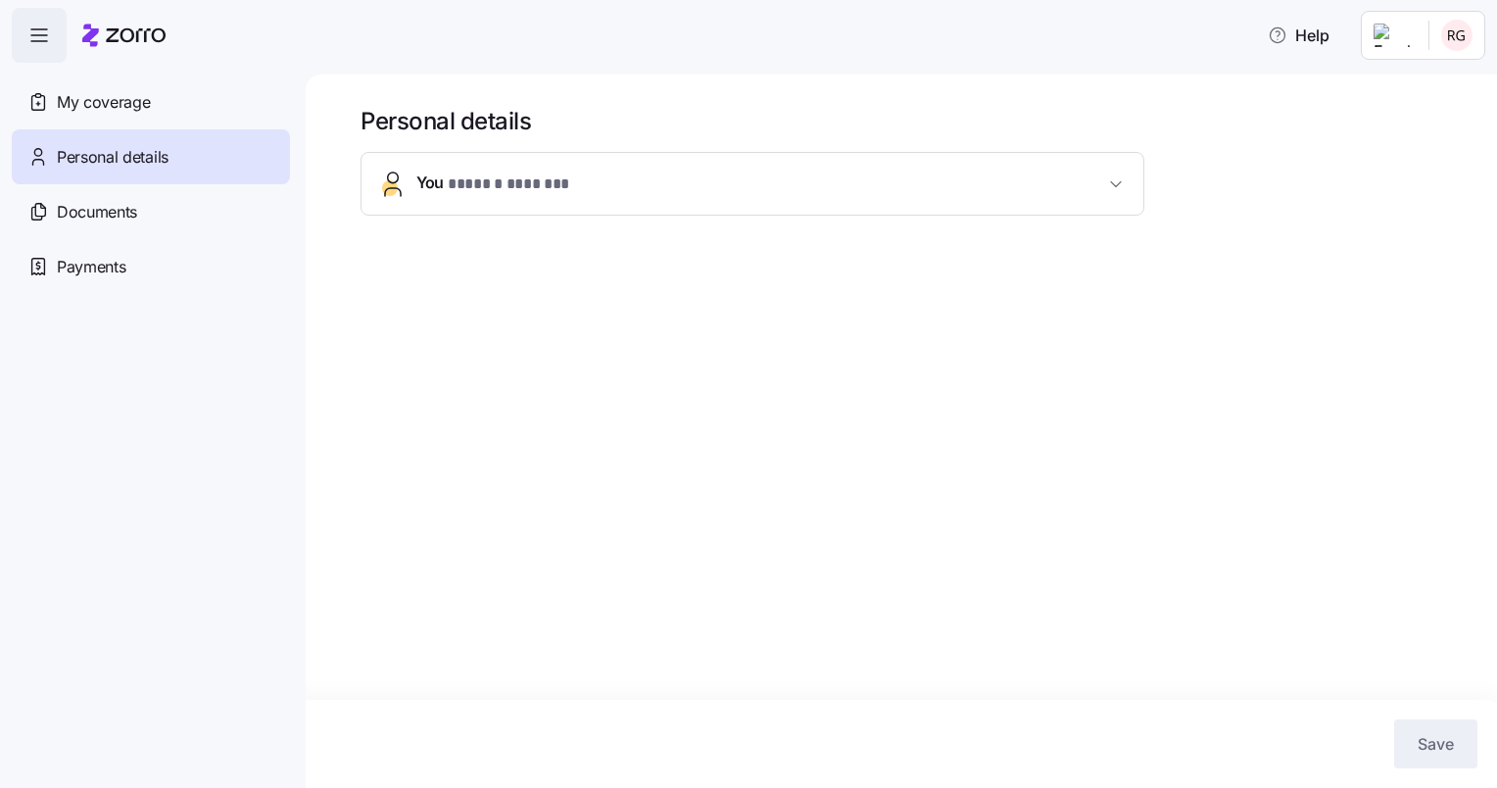
click at [413, 184] on button "You * ****** ******* *" at bounding box center [752, 184] width 782 height 62
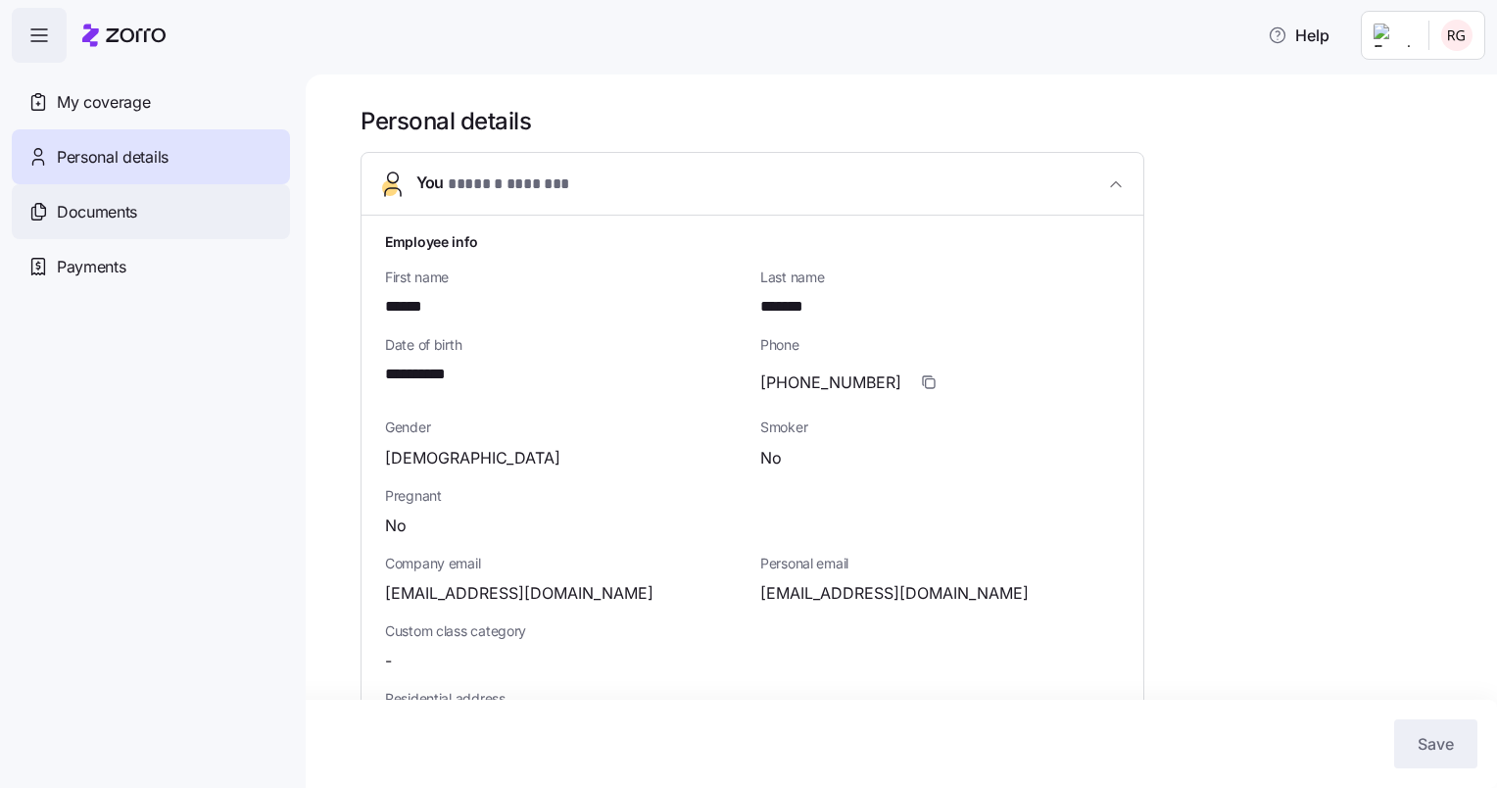
click at [120, 207] on span "Documents" at bounding box center [97, 212] width 80 height 24
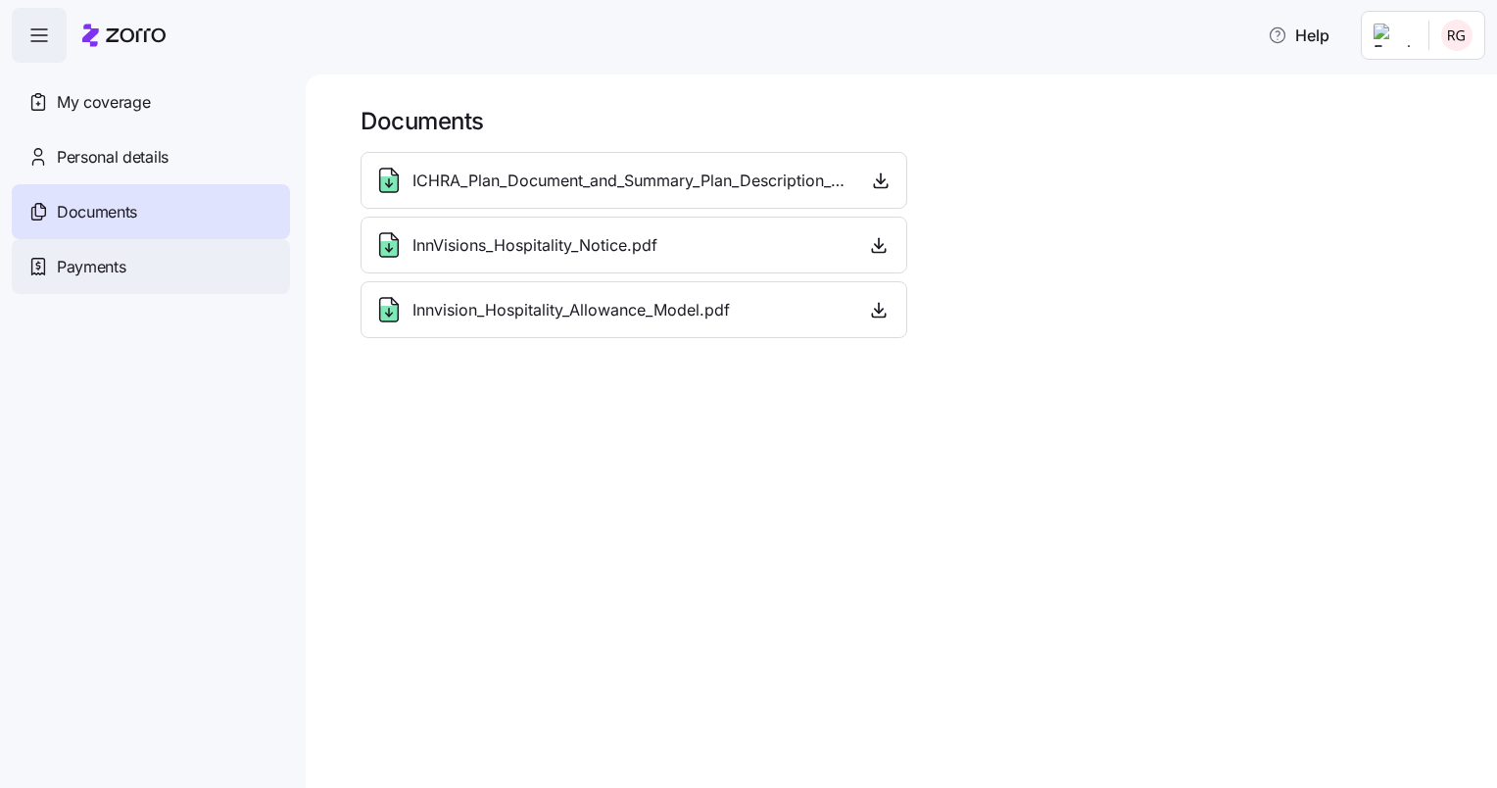
click at [108, 266] on span "Payments" at bounding box center [91, 267] width 69 height 24
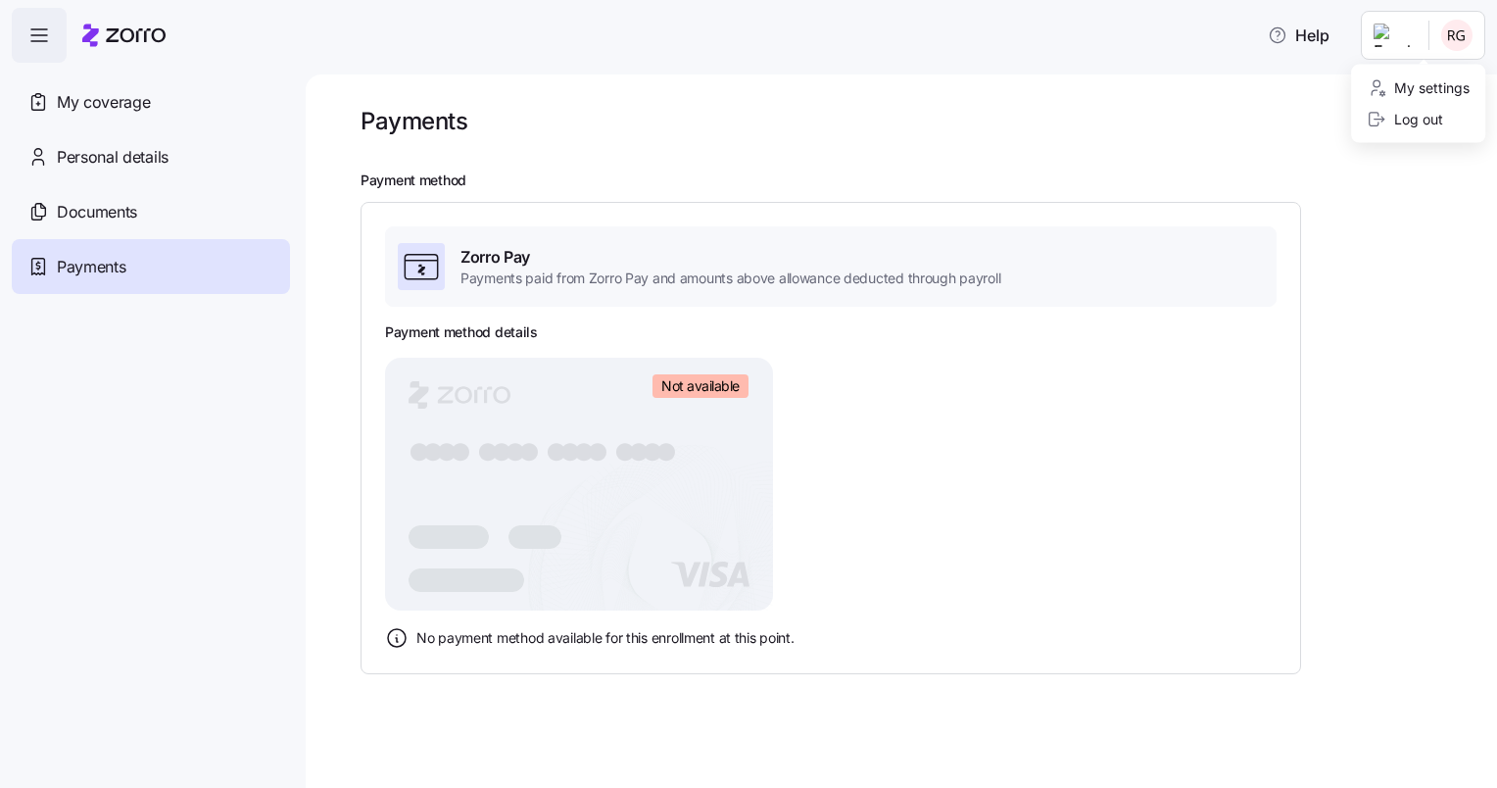
click at [1461, 34] on html "Help My coverage Personal details Documents Partners hub Payments Payments Paym…" at bounding box center [748, 388] width 1497 height 776
click at [1431, 116] on div "Log out" at bounding box center [1405, 120] width 76 height 22
